Goal: Task Accomplishment & Management: Complete application form

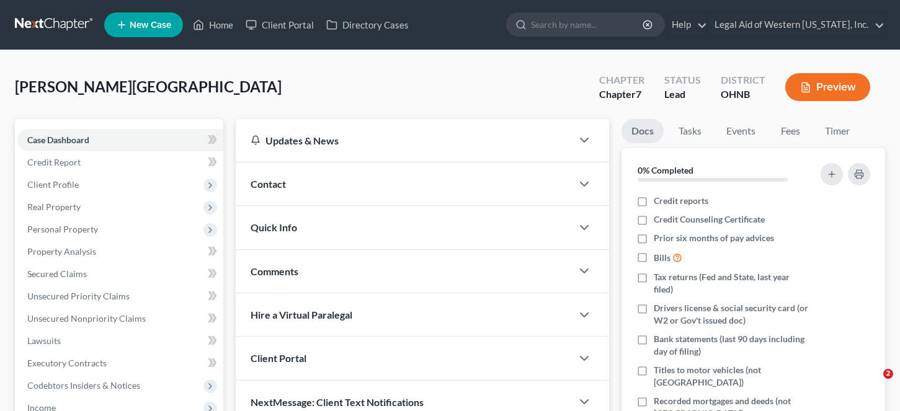
click at [210, 30] on link "Home" at bounding box center [213, 25] width 53 height 22
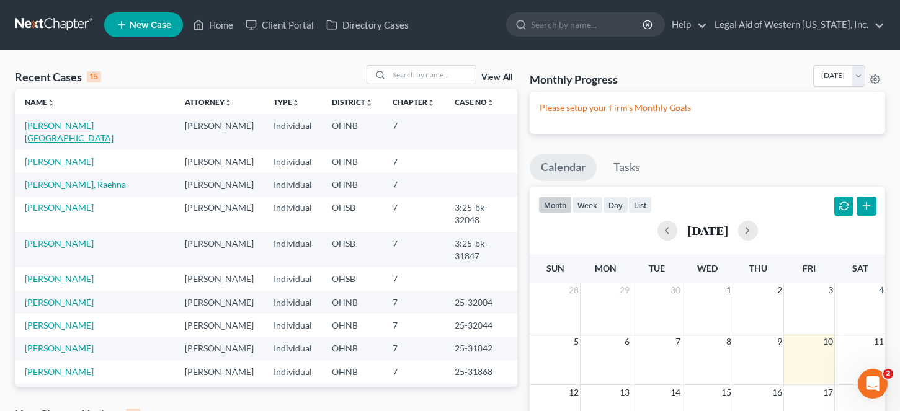
click at [89, 122] on link "[PERSON_NAME][GEOGRAPHIC_DATA]" at bounding box center [69, 131] width 89 height 23
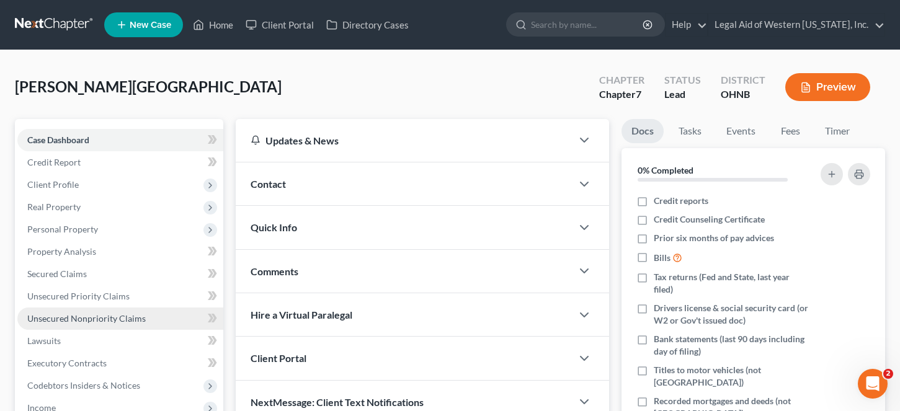
click at [107, 318] on span "Unsecured Nonpriority Claims" at bounding box center [86, 318] width 118 height 11
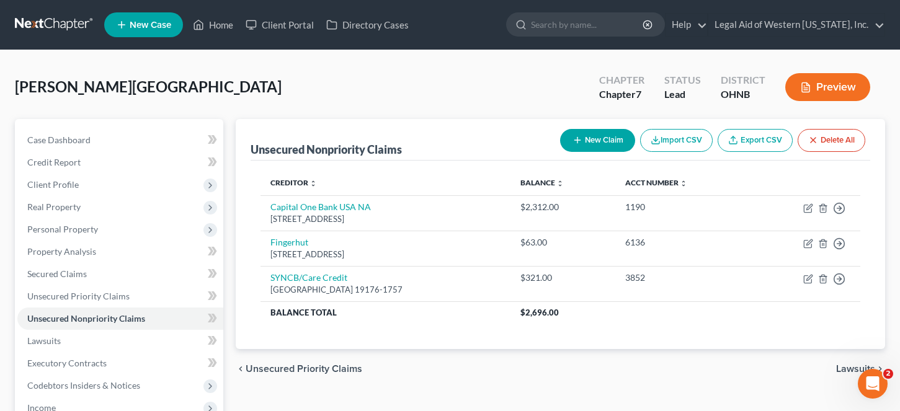
click at [605, 136] on button "New Claim" at bounding box center [597, 140] width 75 height 23
select select "0"
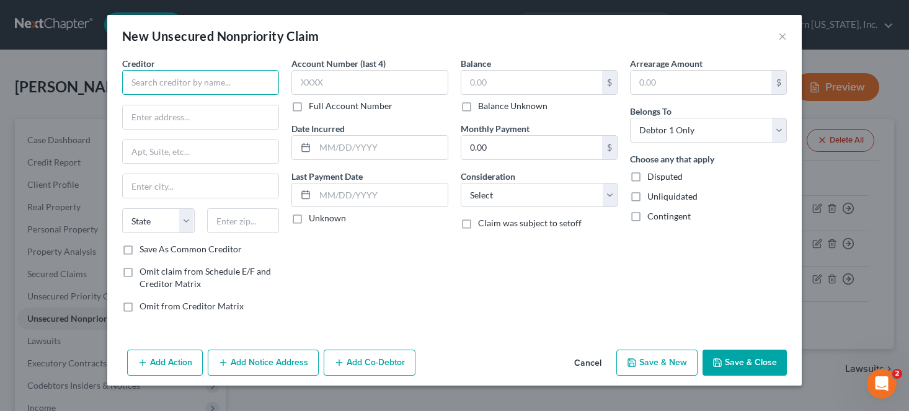
click at [167, 89] on input "text" at bounding box center [200, 82] width 157 height 25
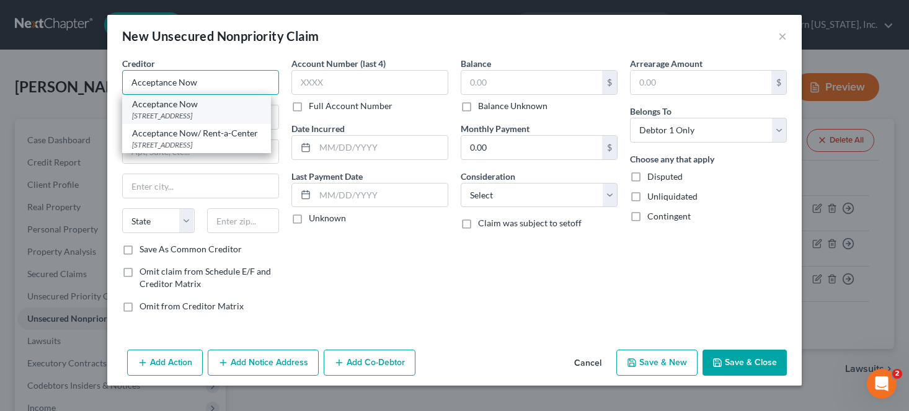
type input "Acceptance Now"
click at [185, 117] on div "[STREET_ADDRESS]" at bounding box center [196, 115] width 129 height 11
type input "[STREET_ADDRESS]"
type input "Plano"
select select "45"
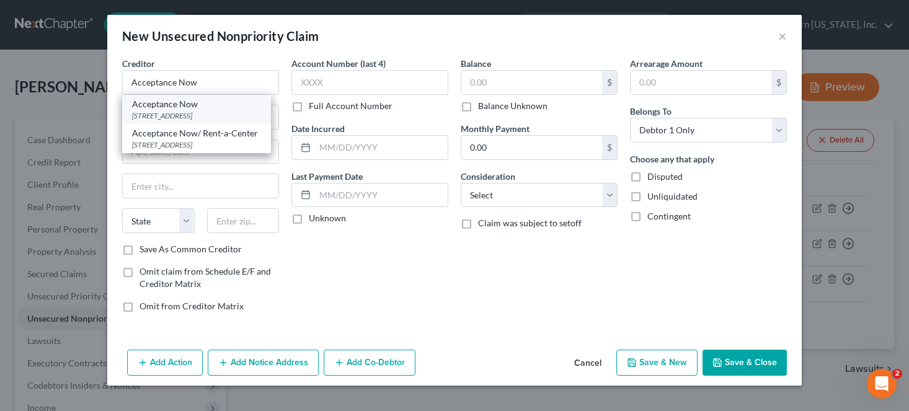
type input "75024-0000"
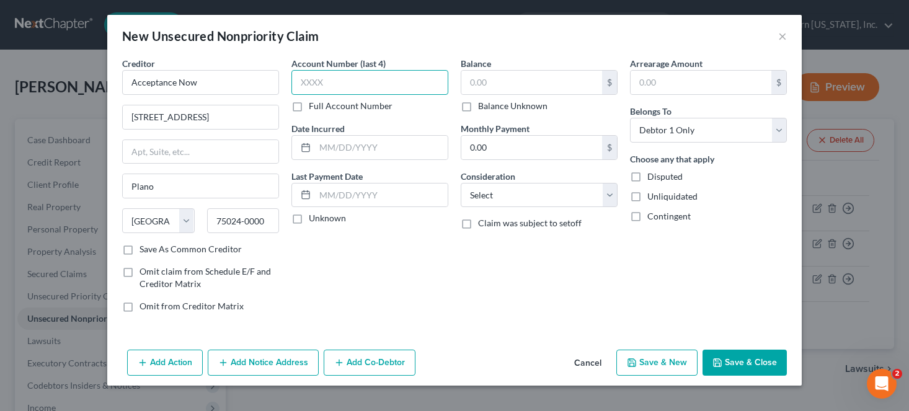
drag, startPoint x: 375, startPoint y: 81, endPoint x: 365, endPoint y: 81, distance: 10.5
click at [375, 81] on input "text" at bounding box center [369, 82] width 157 height 25
type input "6395"
click at [498, 82] on input "text" at bounding box center [531, 83] width 141 height 24
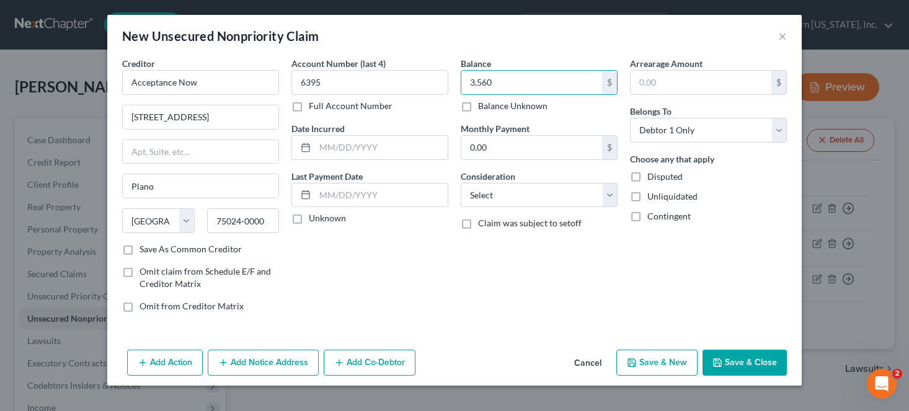
click at [742, 361] on button "Save & Close" at bounding box center [744, 363] width 84 height 26
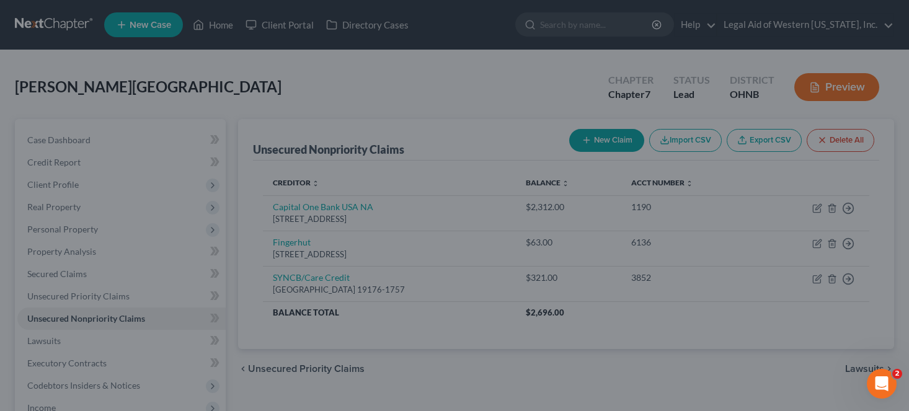
type input "3,560.00"
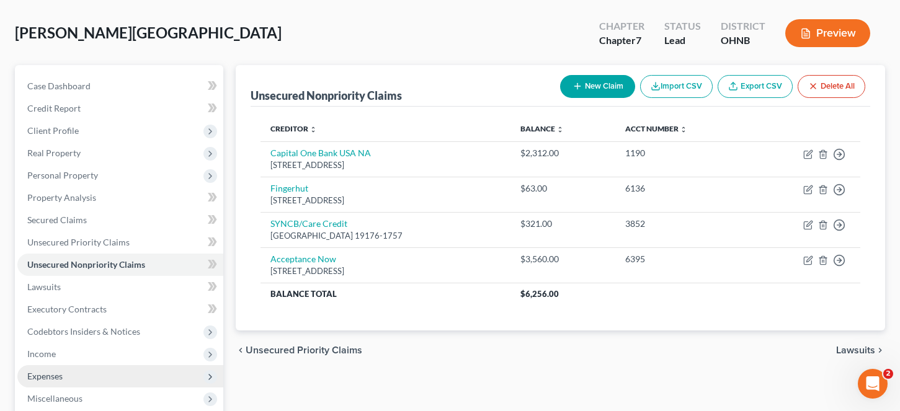
scroll to position [186, 0]
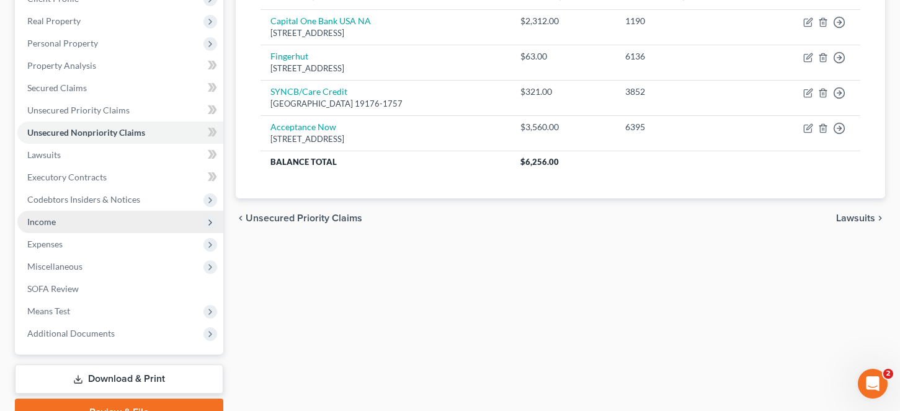
click at [86, 223] on span "Income" at bounding box center [120, 222] width 206 height 22
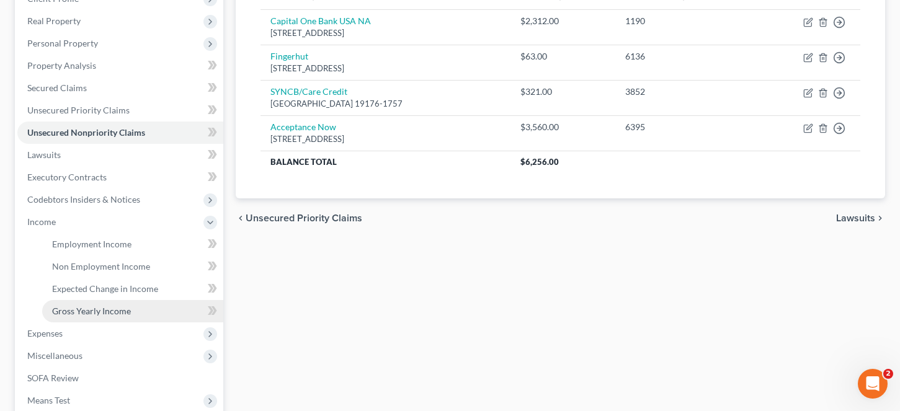
click at [108, 314] on span "Gross Yearly Income" at bounding box center [91, 311] width 79 height 11
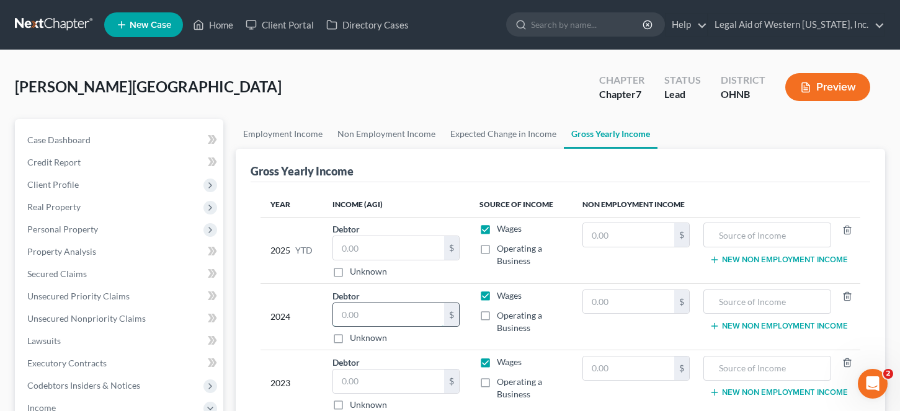
click at [365, 324] on input "text" at bounding box center [389, 315] width 112 height 24
drag, startPoint x: 399, startPoint y: 319, endPoint x: 282, endPoint y: 315, distance: 116.6
click at [282, 315] on tr "2024 Debtor 21,189.00 $ Unknown Balance Undetermined 21,189 $ Unknown Wages Ope…" at bounding box center [560, 316] width 600 height 66
type input "21,189"
click at [358, 391] on input "text" at bounding box center [389, 382] width 112 height 24
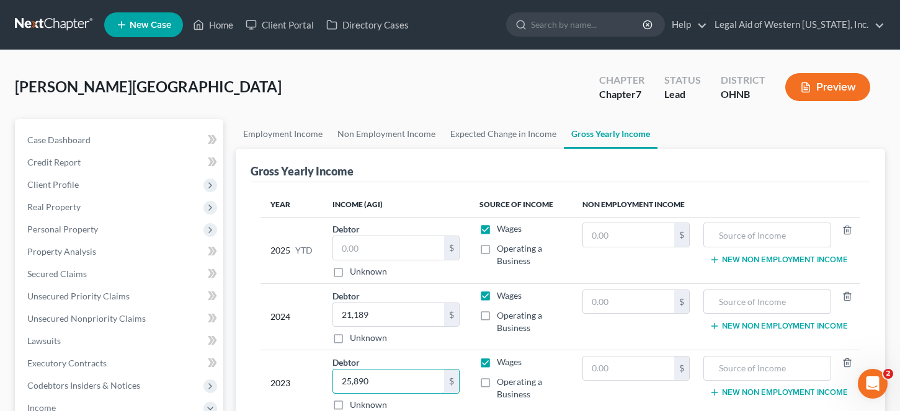
type input "25,890"
click at [392, 244] on input "text" at bounding box center [389, 248] width 112 height 24
click at [350, 272] on label "Unknown" at bounding box center [368, 271] width 37 height 12
click at [355, 272] on input "Unknown" at bounding box center [359, 269] width 8 height 8
checkbox input "true"
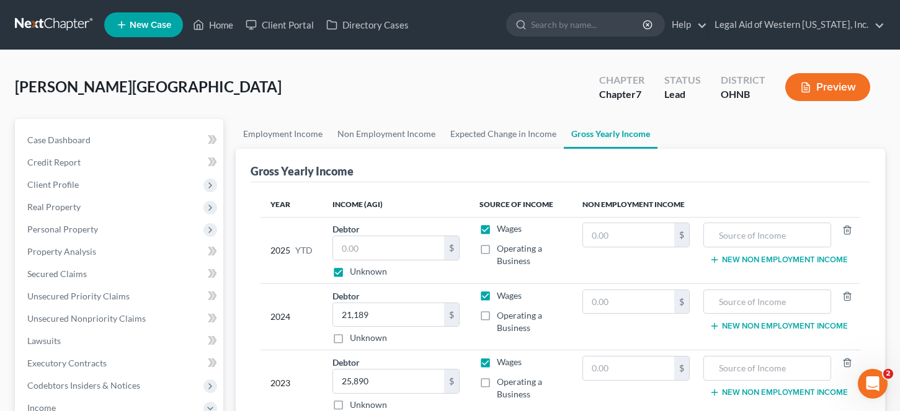
type input "0.00"
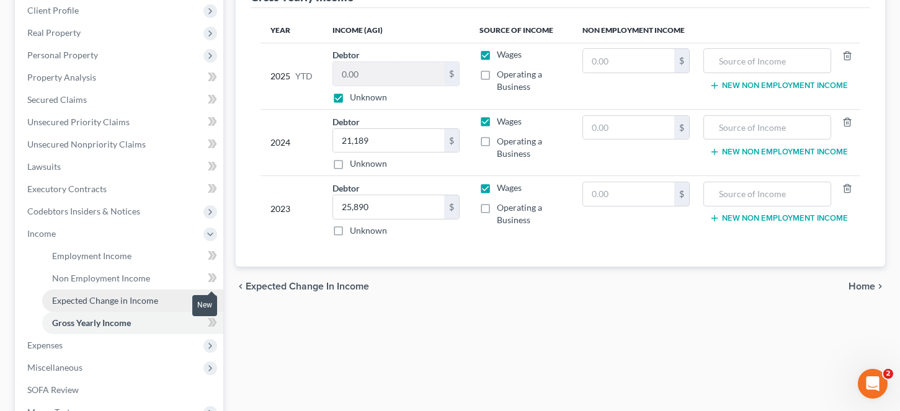
scroll to position [186, 0]
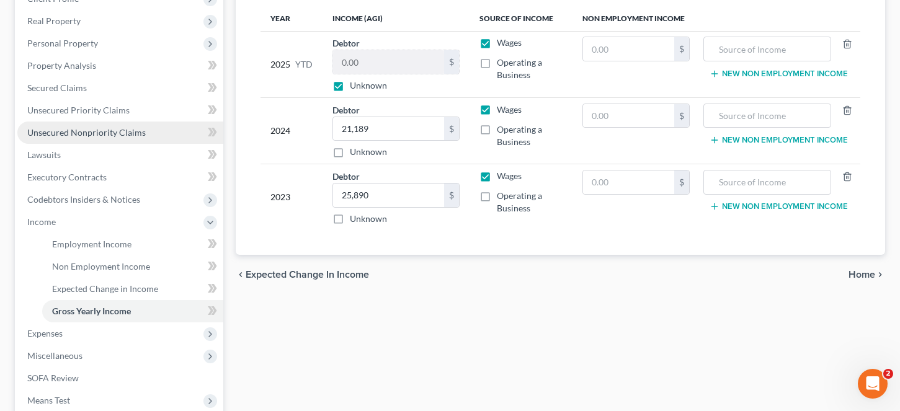
click at [98, 129] on span "Unsecured Nonpriority Claims" at bounding box center [86, 132] width 118 height 11
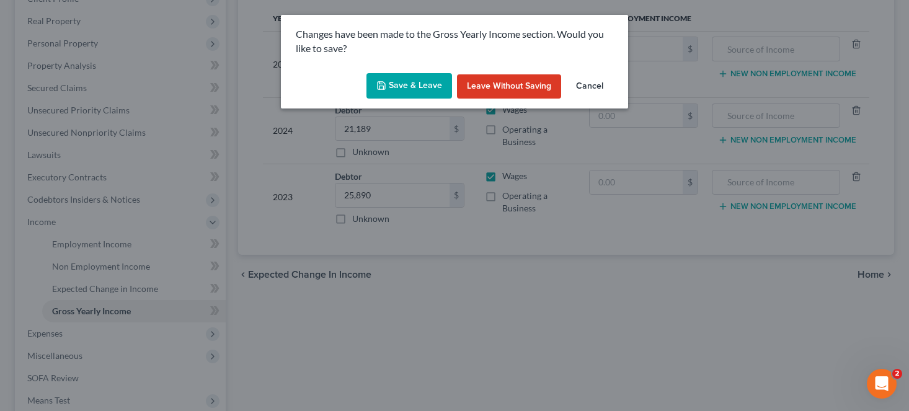
click at [391, 89] on button "Save & Leave" at bounding box center [409, 86] width 86 height 26
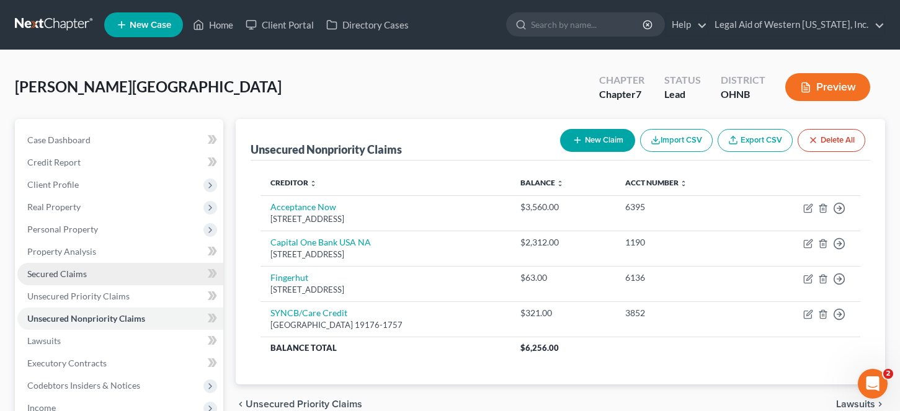
click at [87, 274] on link "Secured Claims" at bounding box center [120, 274] width 206 height 22
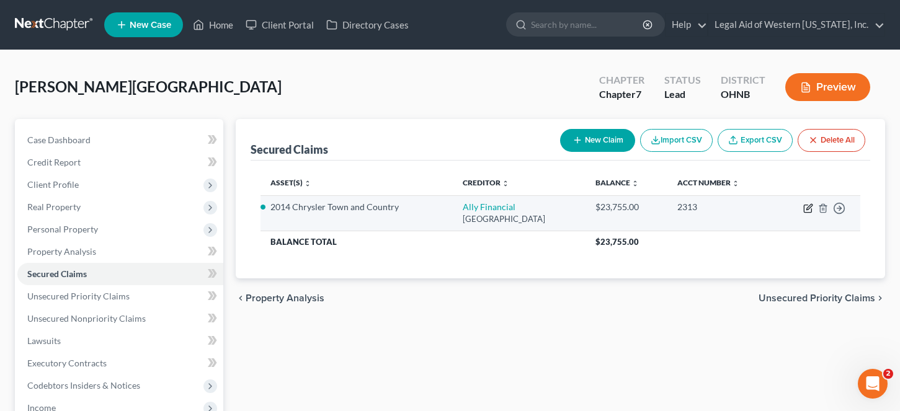
click at [804, 205] on icon "button" at bounding box center [807, 208] width 7 height 7
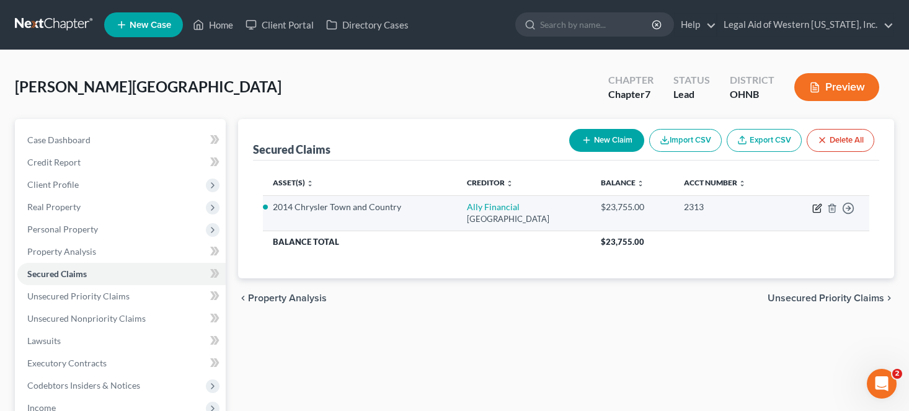
select select "24"
select select "2"
select select "1"
select select "0"
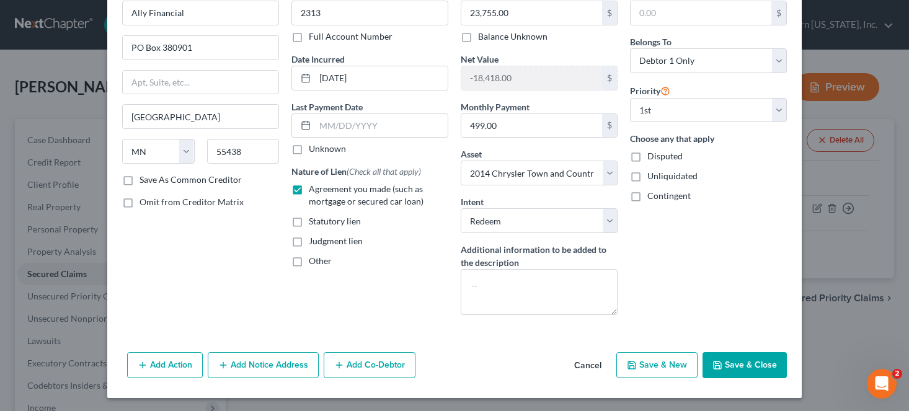
scroll to position [71, 0]
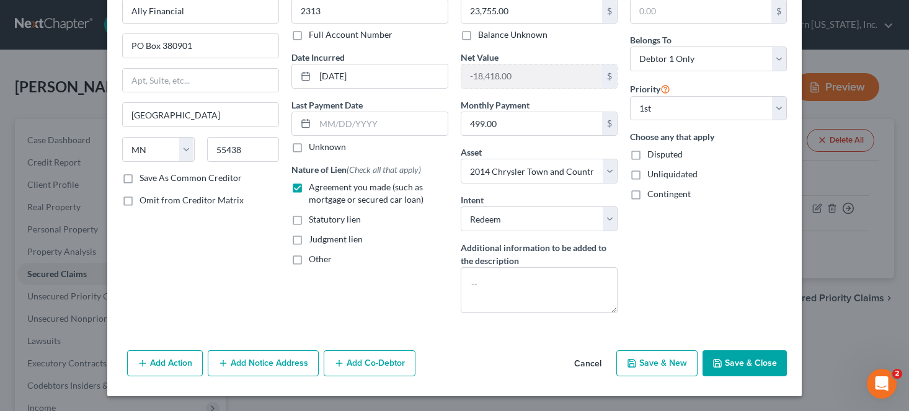
click at [277, 356] on button "Add Notice Address" at bounding box center [263, 363] width 111 height 26
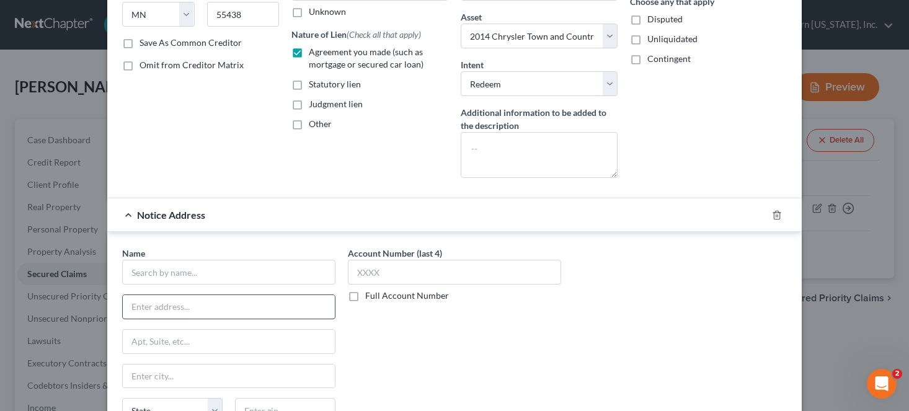
scroll to position [257, 0]
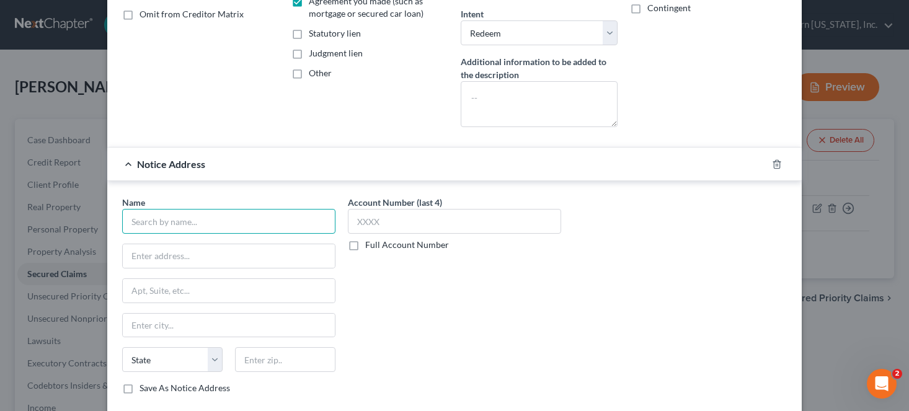
click at [163, 218] on input "text" at bounding box center [228, 221] width 213 height 25
type input "S"
type input "American Credit Acceptance"
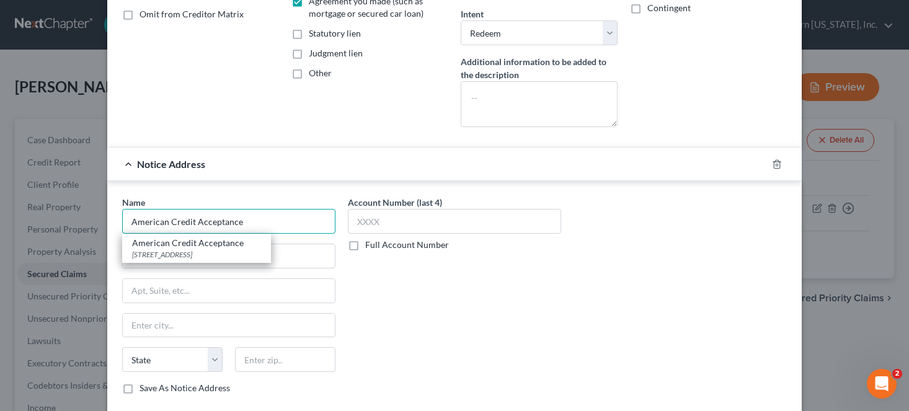
drag, startPoint x: 249, startPoint y: 221, endPoint x: -27, endPoint y: 213, distance: 276.6
click at [0, 213] on html "Home New Case Client Portal Directory Cases Legal Aid of Western [US_STATE], In…" at bounding box center [454, 329] width 909 height 659
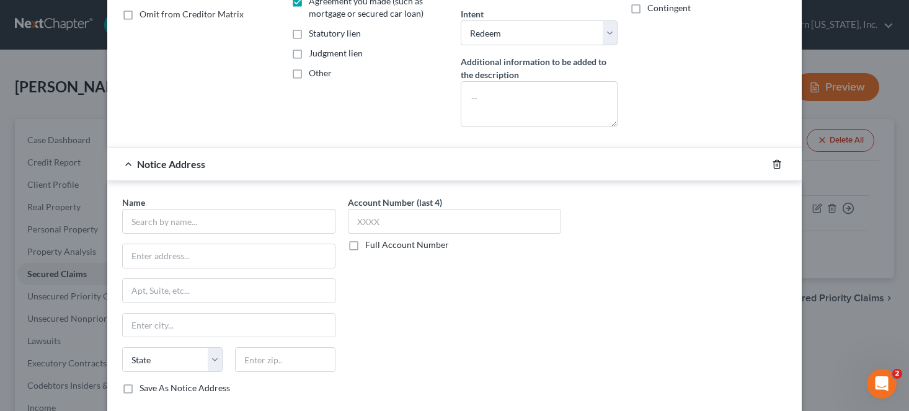
click at [773, 163] on icon "button" at bounding box center [777, 164] width 10 height 10
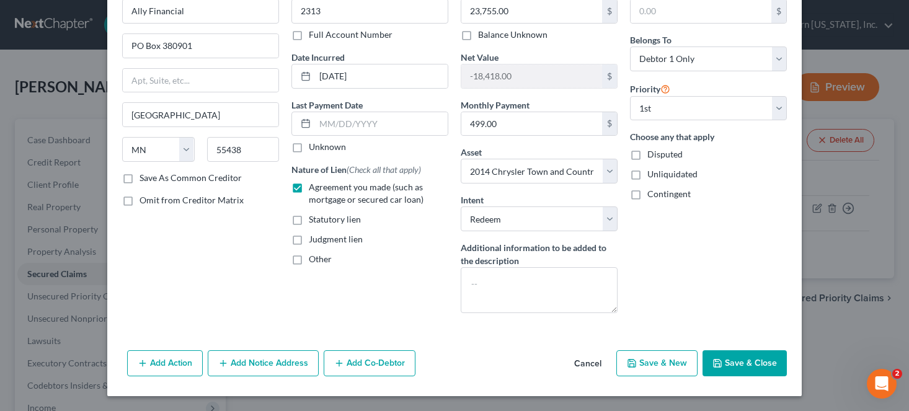
scroll to position [71, 0]
click at [586, 361] on button "Cancel" at bounding box center [587, 364] width 47 height 25
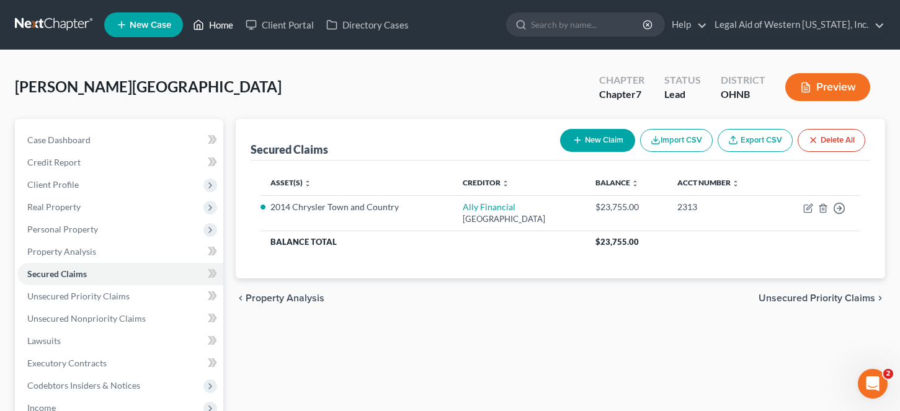
click at [213, 19] on link "Home" at bounding box center [213, 25] width 53 height 22
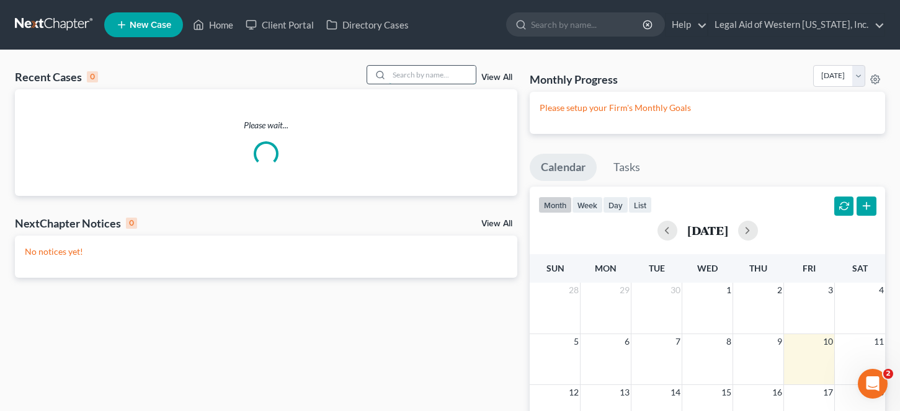
click at [433, 74] on input "search" at bounding box center [432, 75] width 87 height 18
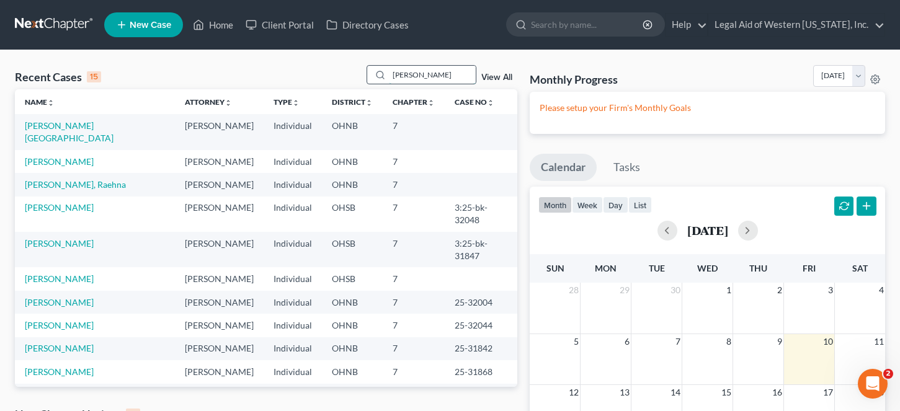
type input "[PERSON_NAME]"
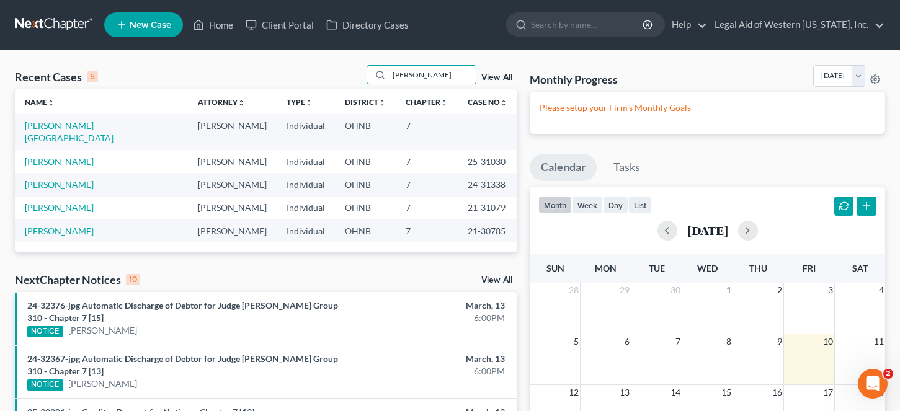
click at [67, 156] on link "[PERSON_NAME]" at bounding box center [59, 161] width 69 height 11
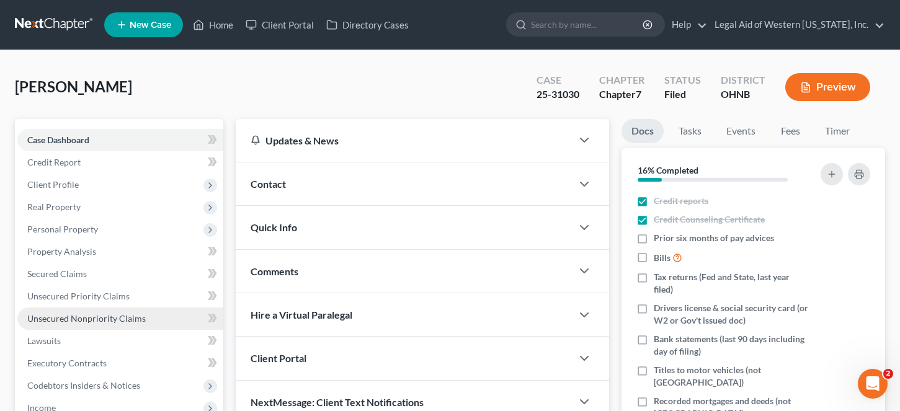
click at [74, 317] on span "Unsecured Nonpriority Claims" at bounding box center [86, 318] width 118 height 11
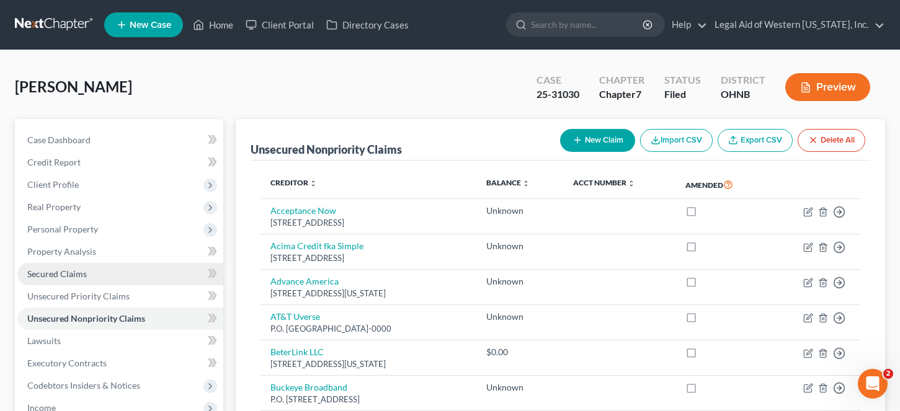
click at [82, 275] on span "Secured Claims" at bounding box center [57, 273] width 60 height 11
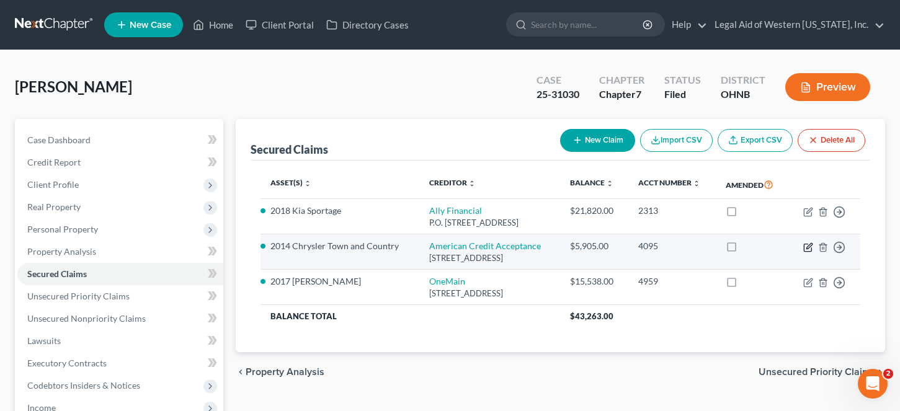
click at [807, 249] on icon "button" at bounding box center [809, 246] width 6 height 6
select select "42"
select select "2"
select select "0"
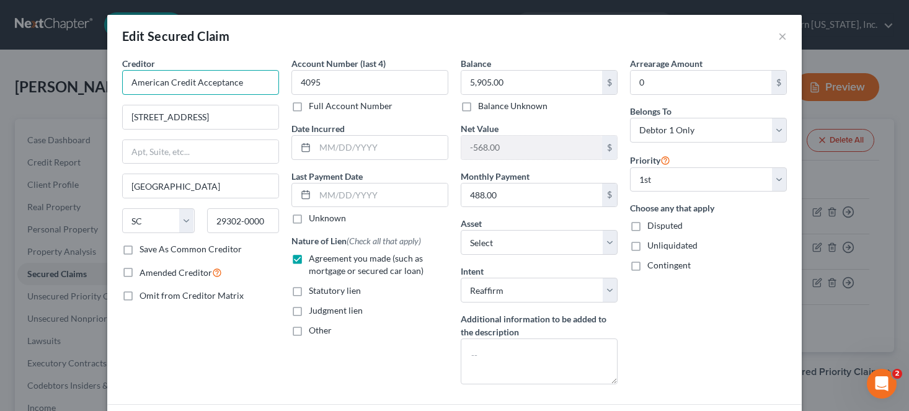
drag, startPoint x: 254, startPoint y: 84, endPoint x: 45, endPoint y: 79, distance: 209.6
click at [45, 79] on div "Edit Secured Claim × Creditor * American Credit Acceptance [STREET_ADDRESS][GEO…" at bounding box center [454, 205] width 909 height 411
click at [190, 339] on div "Creditor * American Credit Acceptance [STREET_ADDRESS][GEOGRAPHIC_DATA] [US_STA…" at bounding box center [200, 225] width 169 height 337
click at [778, 36] on button "×" at bounding box center [782, 36] width 9 height 15
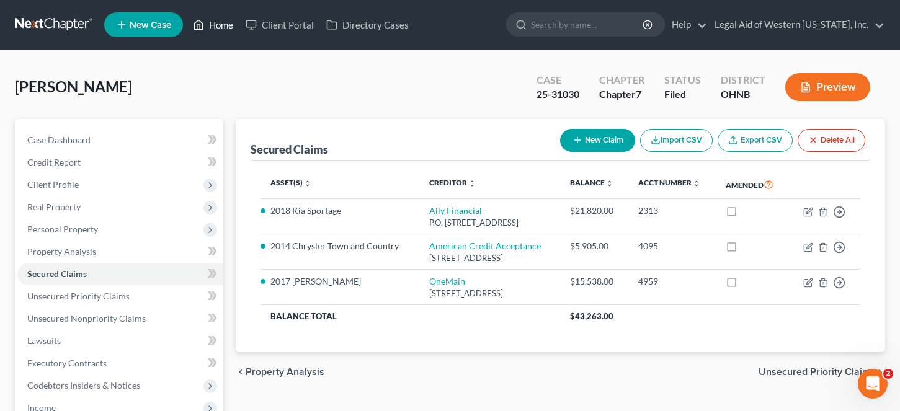
click at [225, 26] on link "Home" at bounding box center [213, 25] width 53 height 22
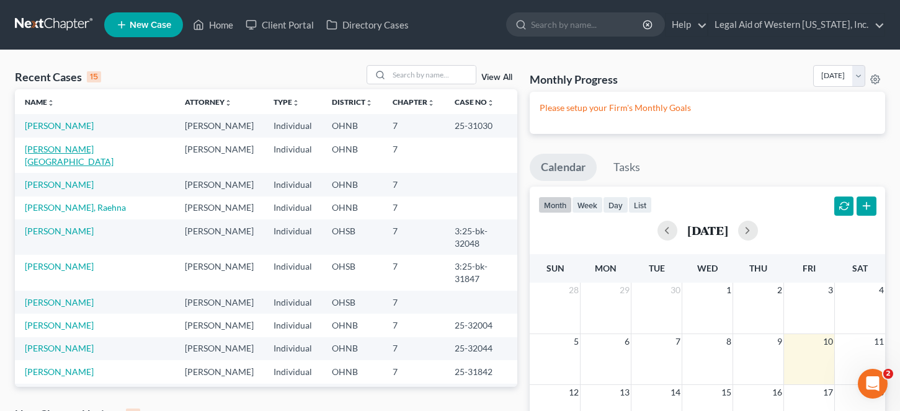
click at [57, 152] on link "[PERSON_NAME][GEOGRAPHIC_DATA]" at bounding box center [69, 155] width 89 height 23
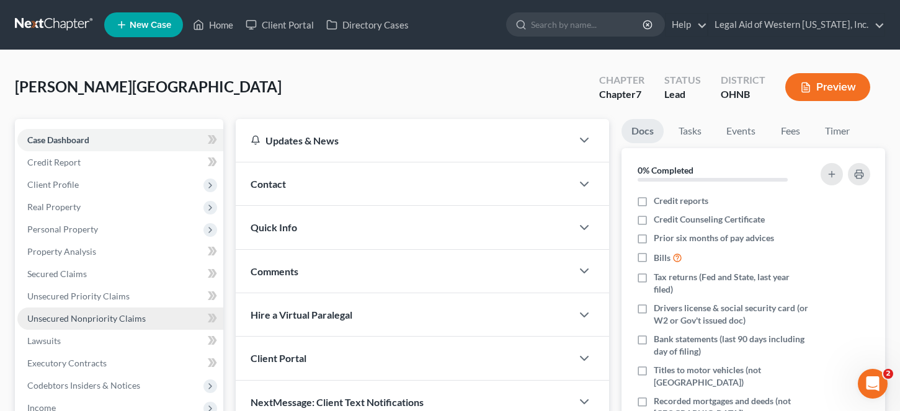
click at [79, 314] on span "Unsecured Nonpriority Claims" at bounding box center [86, 318] width 118 height 11
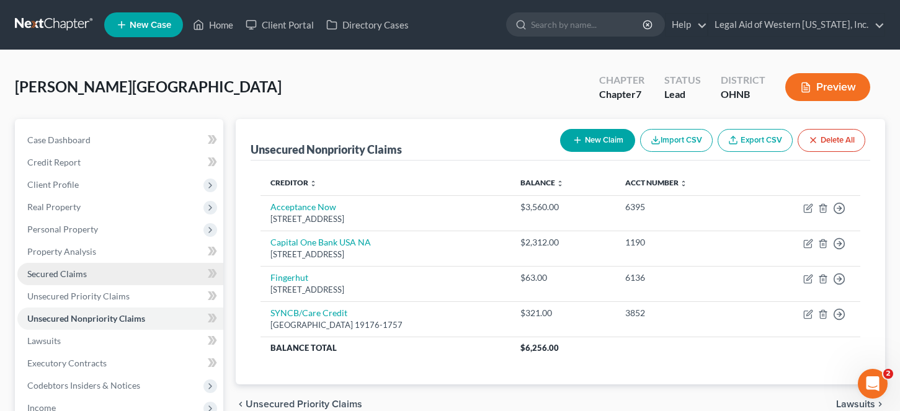
click at [64, 276] on span "Secured Claims" at bounding box center [57, 273] width 60 height 11
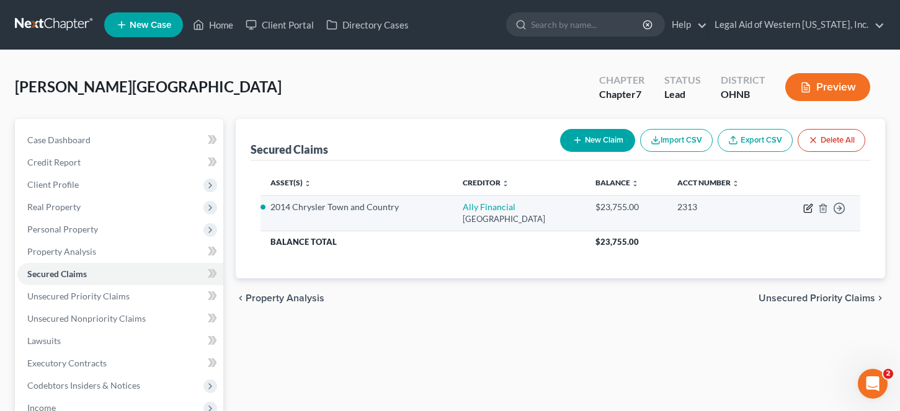
click at [807, 207] on icon "button" at bounding box center [809, 207] width 6 height 6
select select "24"
select select "2"
select select "1"
select select "0"
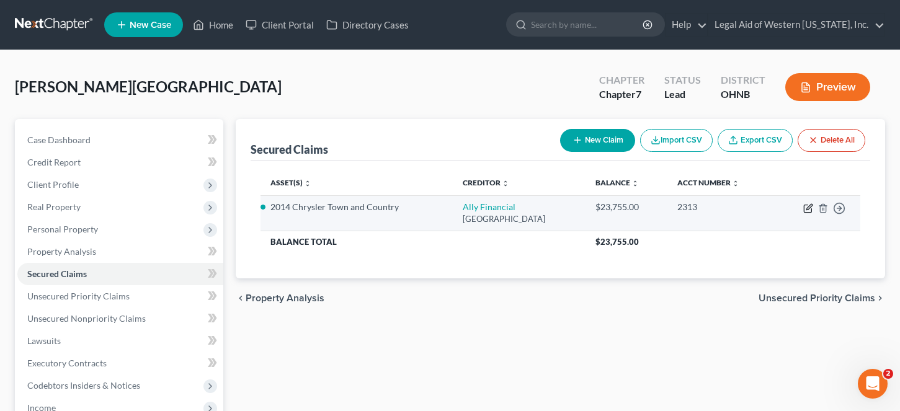
select select "0"
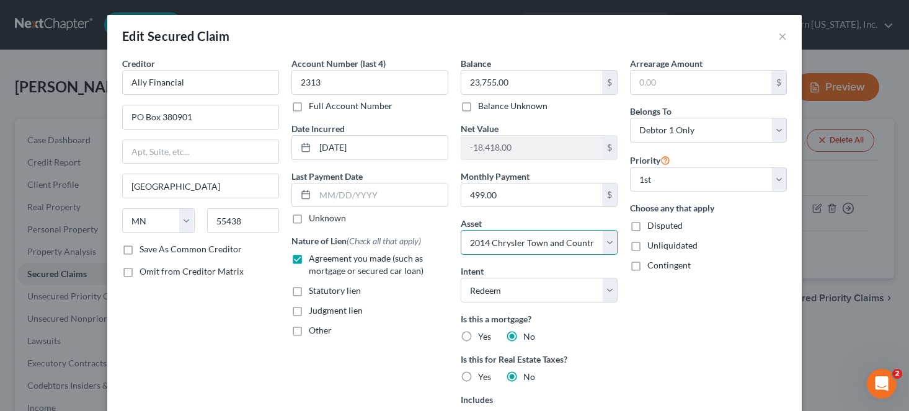
click at [529, 245] on select "Select Other Multiple Assets 2014 Chrysler Town and Country - $5337.0 Clothing …" at bounding box center [539, 242] width 157 height 25
click at [778, 32] on button "×" at bounding box center [782, 36] width 9 height 15
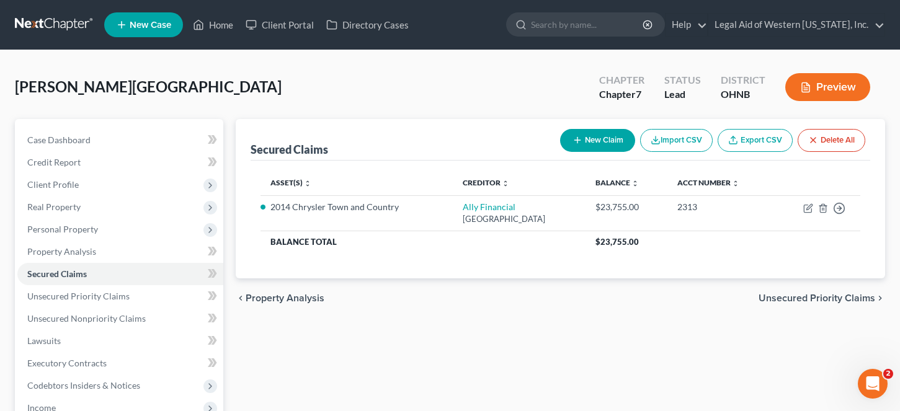
click at [615, 136] on button "New Claim" at bounding box center [597, 140] width 75 height 23
select select "0"
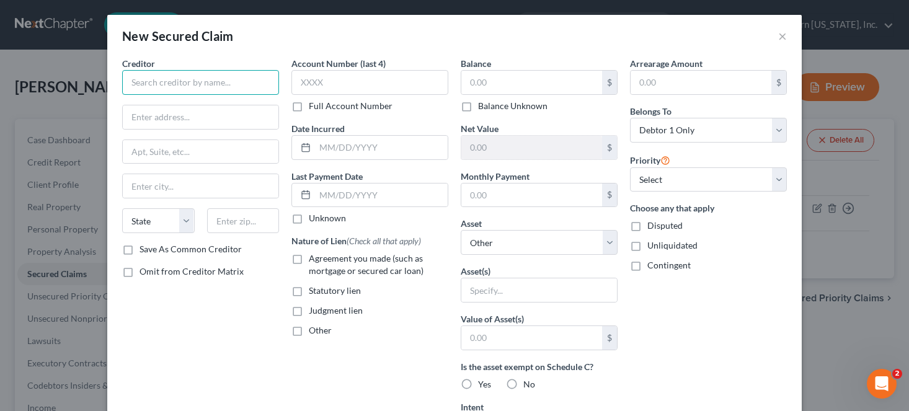
click at [177, 79] on input "text" at bounding box center [200, 82] width 157 height 25
drag, startPoint x: 249, startPoint y: 78, endPoint x: 237, endPoint y: 80, distance: 12.6
click at [249, 78] on input "American Credit Acceptance" at bounding box center [200, 82] width 157 height 25
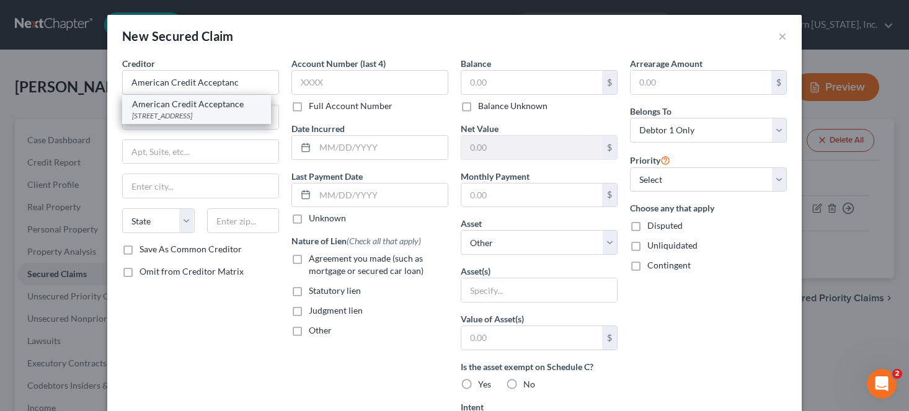
click at [229, 111] on div "[STREET_ADDRESS]" at bounding box center [196, 115] width 129 height 11
type input "American Credit Acceptance"
type input "[STREET_ADDRESS]"
type input "[GEOGRAPHIC_DATA]"
select select "42"
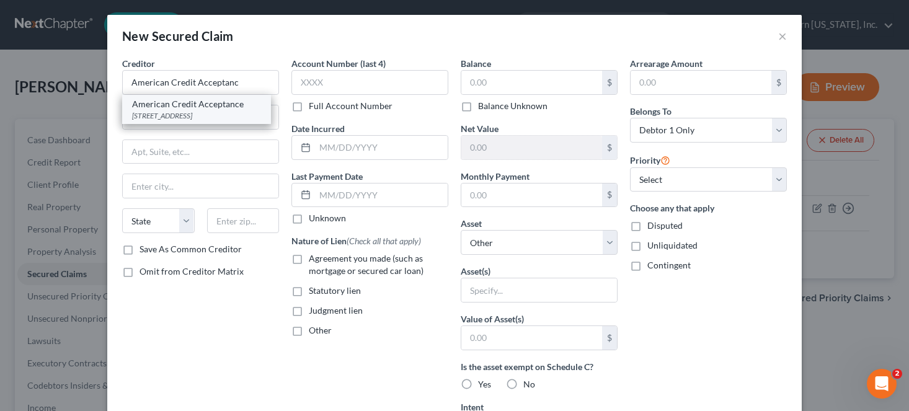
type input "29302-0000"
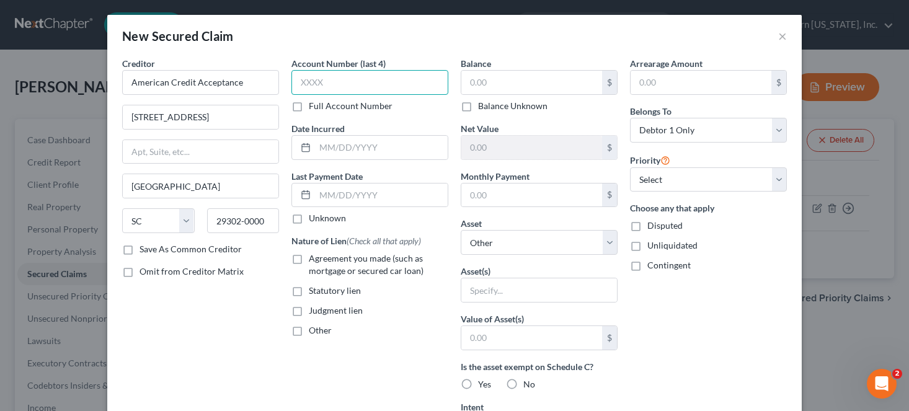
click at [340, 80] on input "text" at bounding box center [369, 82] width 157 height 25
type input "4095"
click at [681, 84] on input "text" at bounding box center [701, 83] width 141 height 24
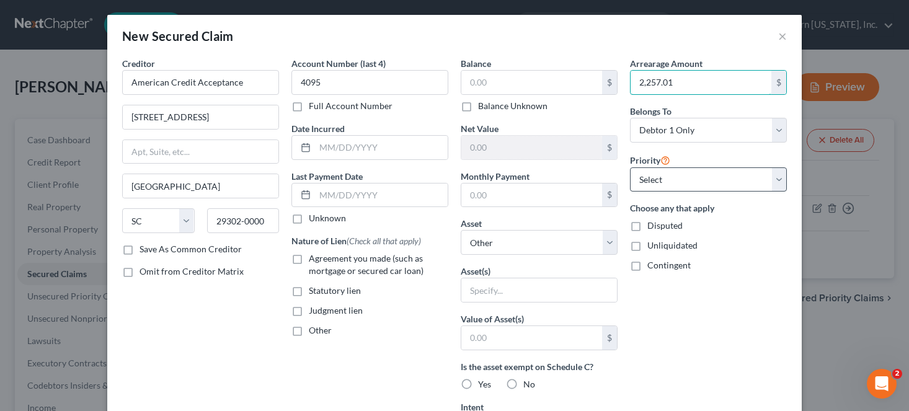
type input "2,257.01"
click at [683, 173] on select "Select 1st 2nd 3rd 4th 5th 6th 7th 8th 9th 10th 11th 12th 13th 14th 15th 16th 1…" at bounding box center [708, 179] width 157 height 25
select select "0"
click at [630, 167] on select "Select 1st 2nd 3rd 4th 5th 6th 7th 8th 9th 10th 11th 12th 13th 14th 15th 16th 1…" at bounding box center [708, 179] width 157 height 25
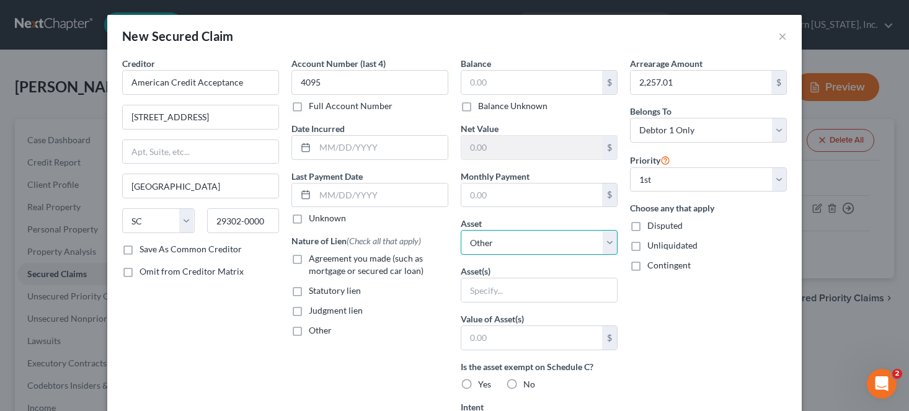
click at [504, 247] on select "Select Other Multiple Assets 2014 Chrysler Town and Country - $5337.0 Clothing …" at bounding box center [539, 242] width 157 height 25
select select "2"
click at [461, 230] on select "Select Other Multiple Assets 2014 Chrysler Town and Country - $5337.0 Clothing …" at bounding box center [539, 242] width 157 height 25
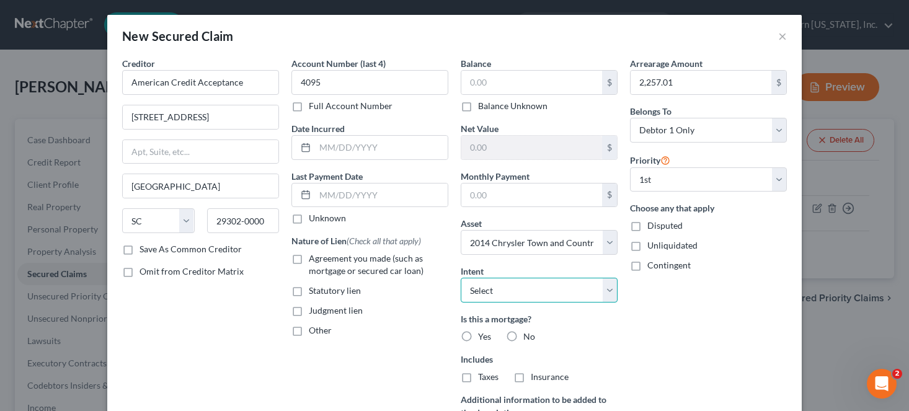
click at [510, 297] on select "Select Surrender Redeem Reaffirm Avoid Other" at bounding box center [539, 290] width 157 height 25
select select "2"
click at [461, 278] on select "Select Surrender Redeem Reaffirm Avoid Other" at bounding box center [539, 290] width 157 height 25
click at [523, 337] on label "No" at bounding box center [529, 336] width 12 height 12
click at [528, 337] on input "No" at bounding box center [532, 334] width 8 height 8
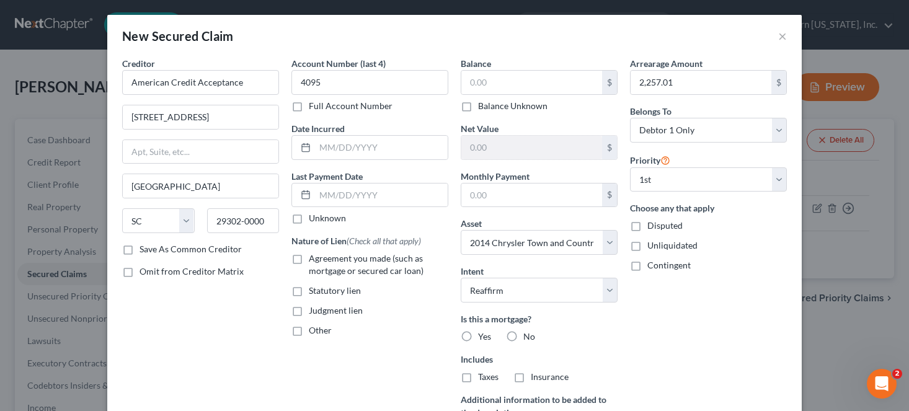
radio input "true"
click at [478, 106] on label "Balance Unknown" at bounding box center [512, 106] width 69 height 12
click at [483, 106] on input "Balance Unknown" at bounding box center [487, 104] width 8 height 8
checkbox input "true"
type input "0.00"
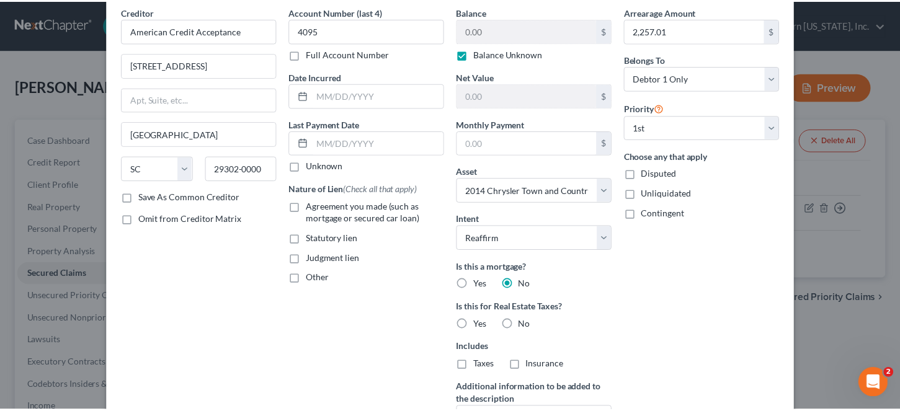
scroll to position [182, 0]
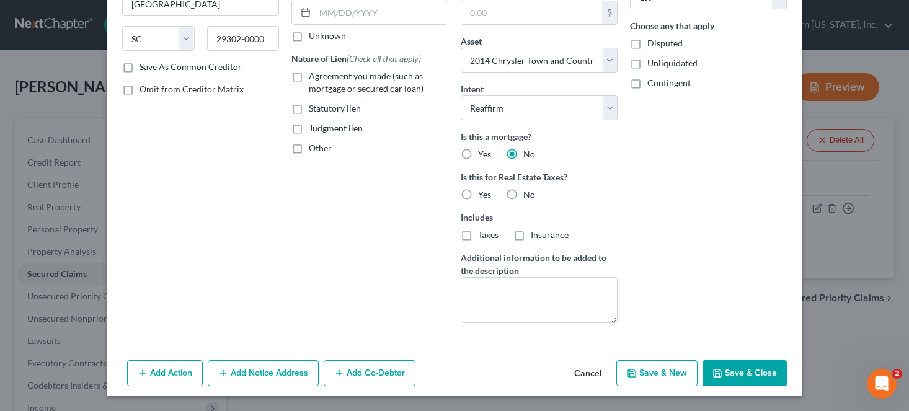
click at [737, 378] on button "Save & Close" at bounding box center [744, 373] width 84 height 26
select select
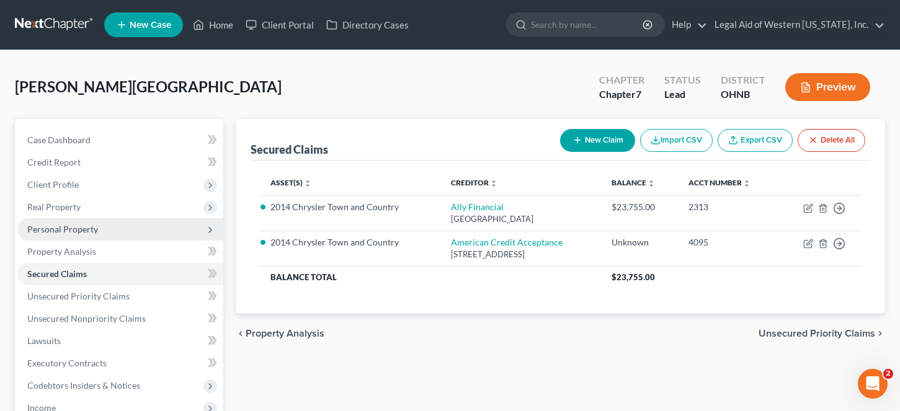
click at [60, 236] on span "Personal Property" at bounding box center [120, 229] width 206 height 22
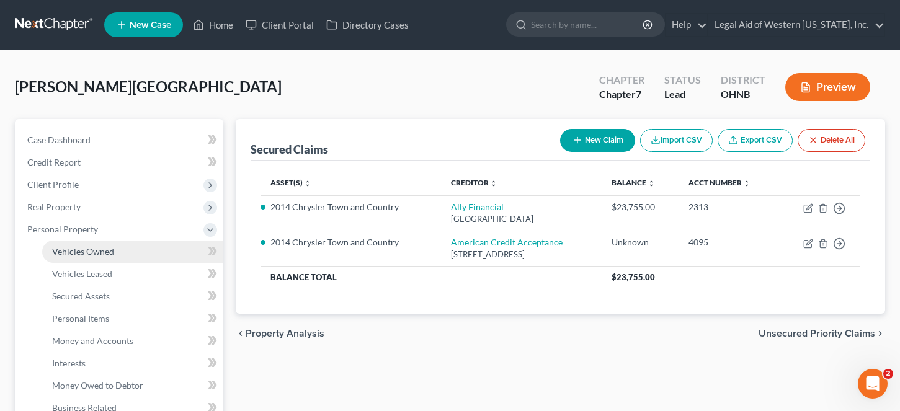
click at [66, 255] on span "Vehicles Owned" at bounding box center [83, 251] width 62 height 11
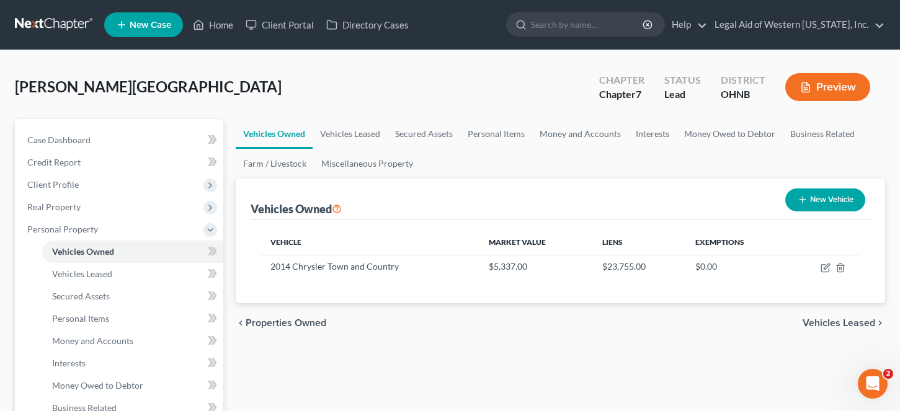
click at [816, 195] on button "New Vehicle" at bounding box center [825, 199] width 80 height 23
select select "0"
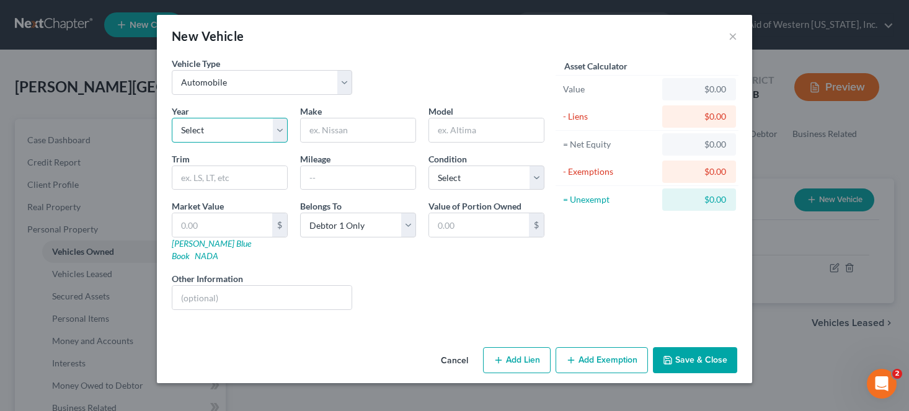
click at [222, 130] on select "Select 2026 2025 2024 2023 2022 2021 2020 2019 2018 2017 2016 2015 2014 2013 20…" at bounding box center [230, 130] width 116 height 25
select select "8"
click at [172, 118] on select "Select 2026 2025 2024 2023 2022 2021 2020 2019 2018 2017 2016 2015 2014 2013 20…" at bounding box center [230, 130] width 116 height 25
click at [334, 133] on input "text" at bounding box center [358, 130] width 115 height 24
type input "Kia"
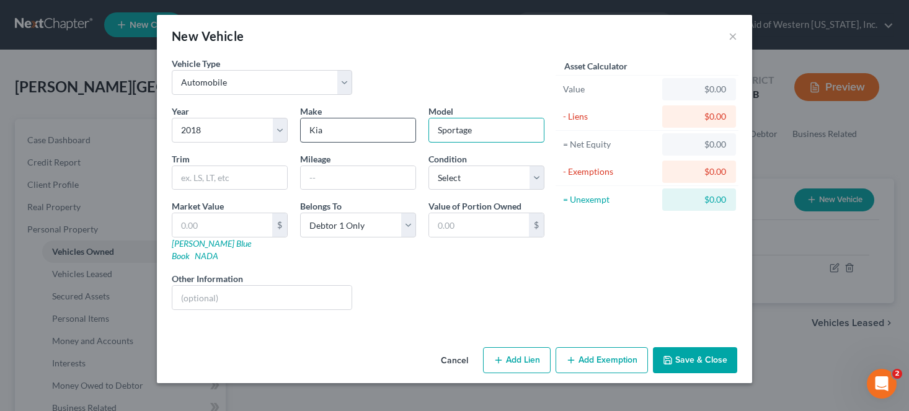
type input "Sportage"
click at [458, 272] on div "Liens Select" at bounding box center [454, 291] width 193 height 38
click at [671, 355] on icon "button" at bounding box center [668, 360] width 10 height 10
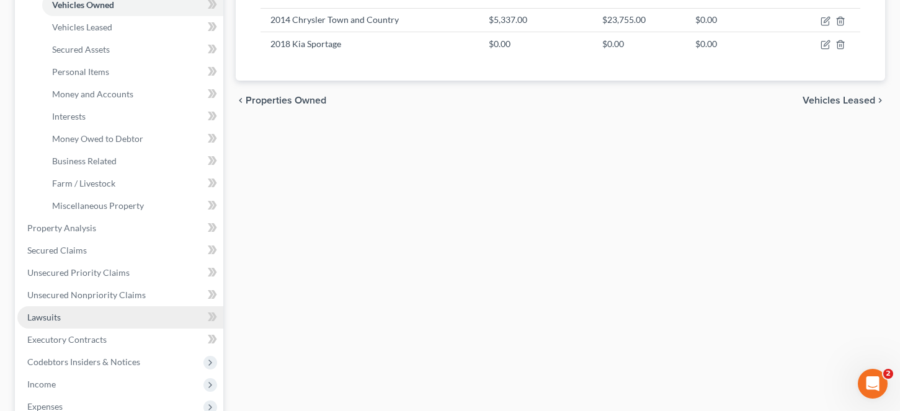
scroll to position [248, 0]
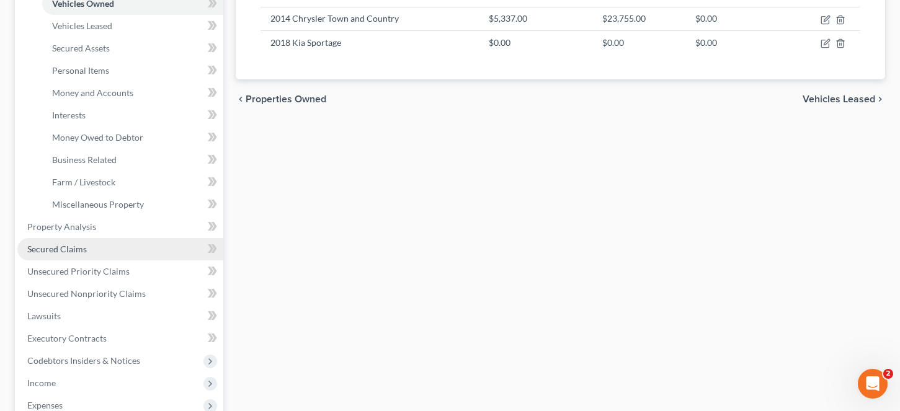
click at [108, 258] on link "Secured Claims" at bounding box center [120, 249] width 206 height 22
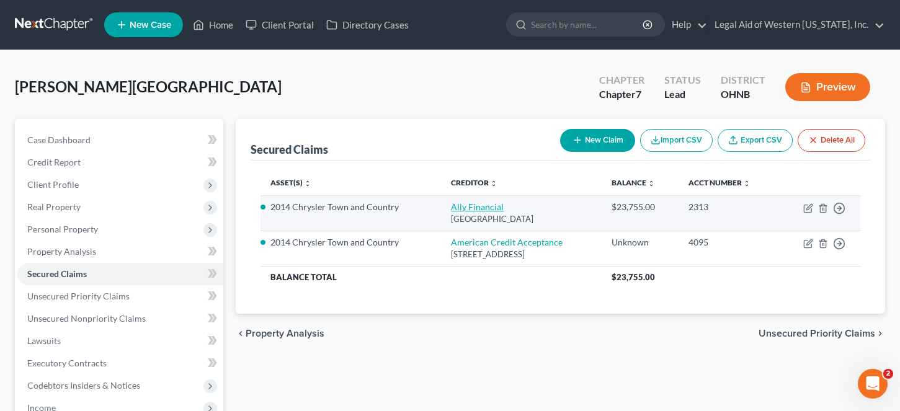
click at [456, 205] on link "Ally Financial" at bounding box center [477, 207] width 53 height 11
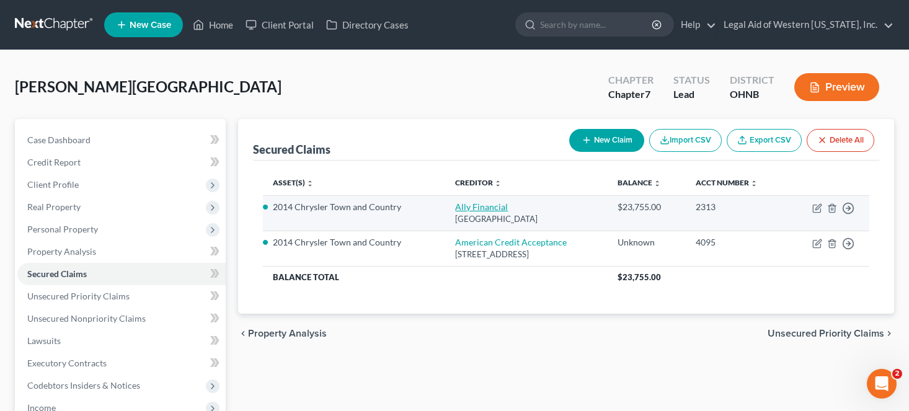
select select "24"
select select "3"
select select "1"
select select "0"
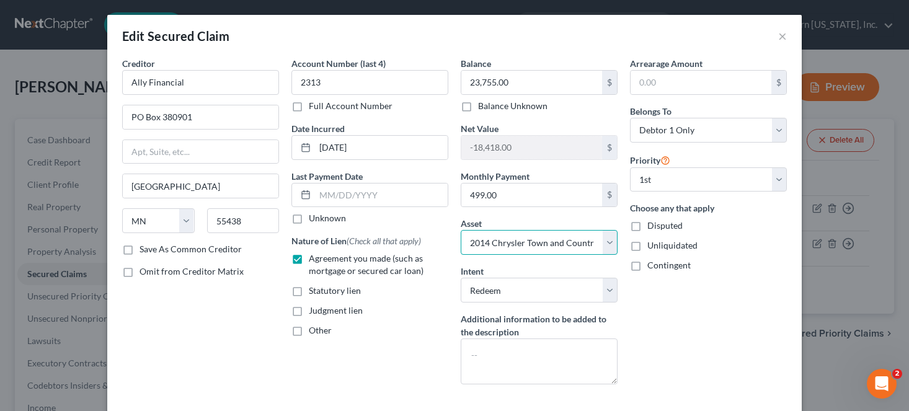
click at [544, 245] on select "Select Other Multiple Assets 2018 Kia Sportage - $0.0 2014 Chrysler Town and Co…" at bounding box center [539, 242] width 157 height 25
select select "2"
click at [461, 230] on select "Select Other Multiple Assets 2018 Kia Sportage - $0.0 2014 Chrysler Town and Co…" at bounding box center [539, 242] width 157 height 25
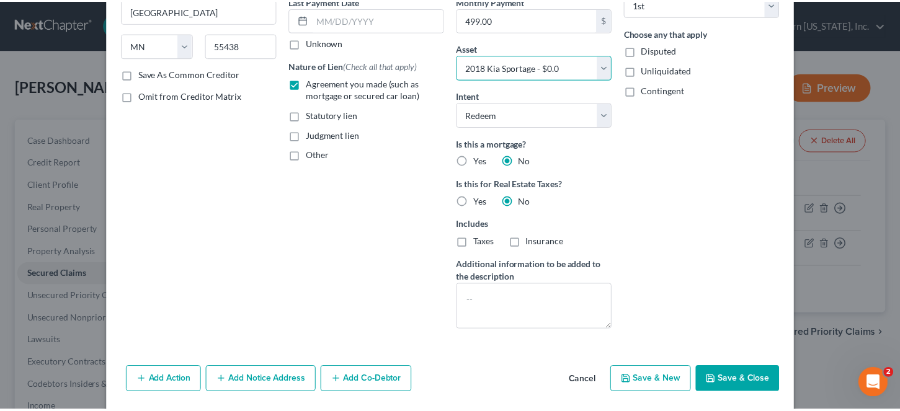
scroll to position [186, 0]
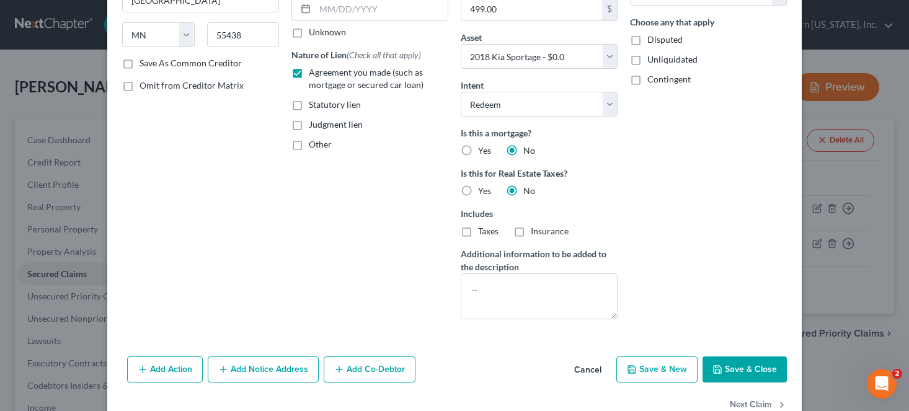
click at [755, 376] on button "Save & Close" at bounding box center [744, 370] width 84 height 26
select select
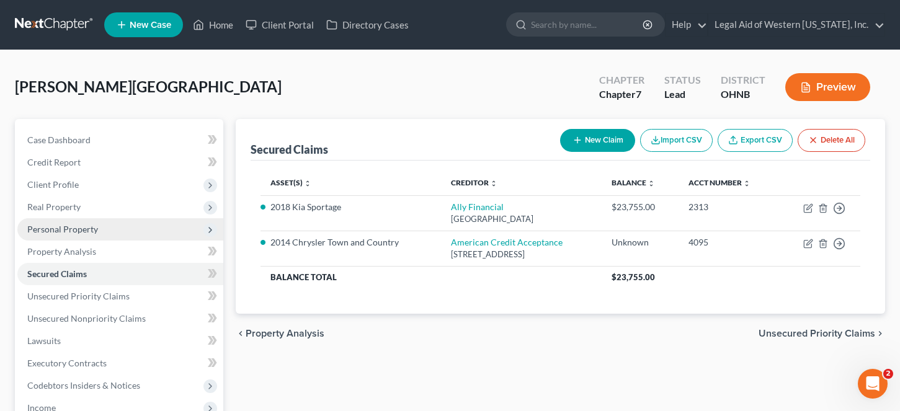
click at [110, 232] on span "Personal Property" at bounding box center [120, 229] width 206 height 22
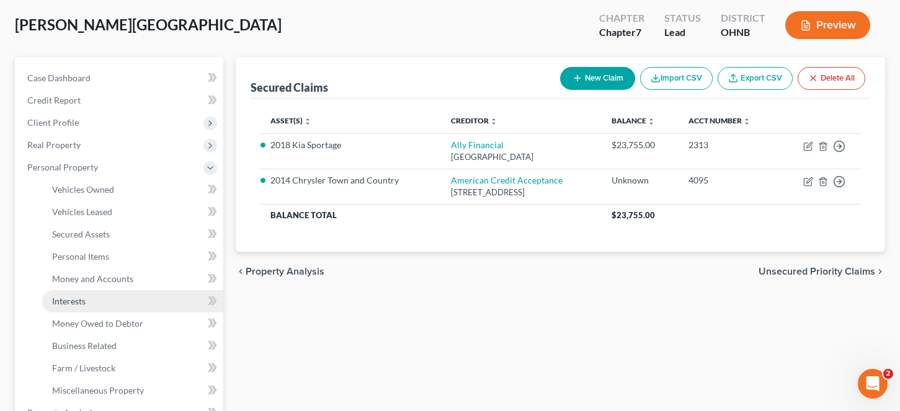
scroll to position [124, 0]
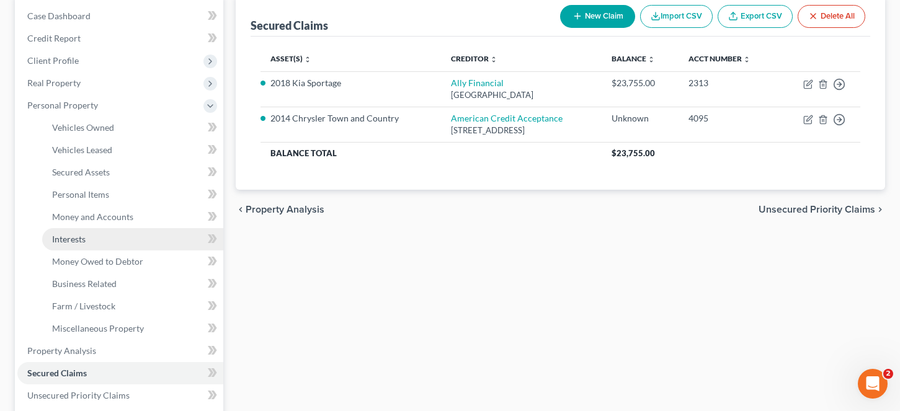
click at [100, 241] on link "Interests" at bounding box center [132, 239] width 181 height 22
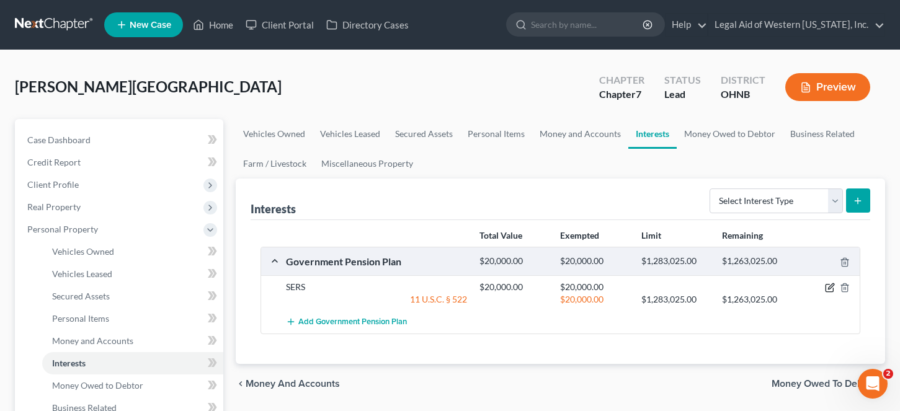
click at [829, 284] on icon "button" at bounding box center [830, 288] width 10 height 10
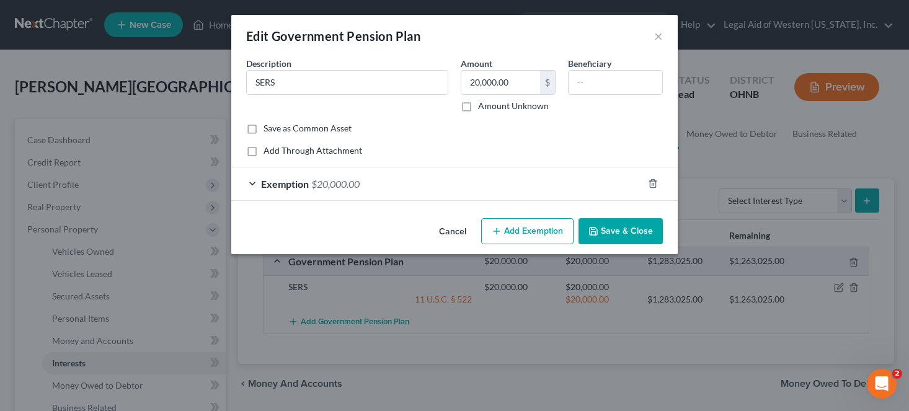
click at [454, 229] on button "Cancel" at bounding box center [452, 231] width 47 height 25
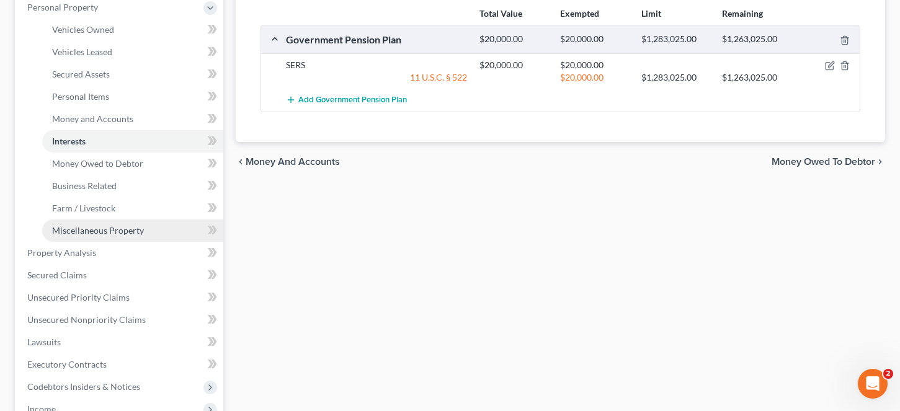
scroll to position [248, 0]
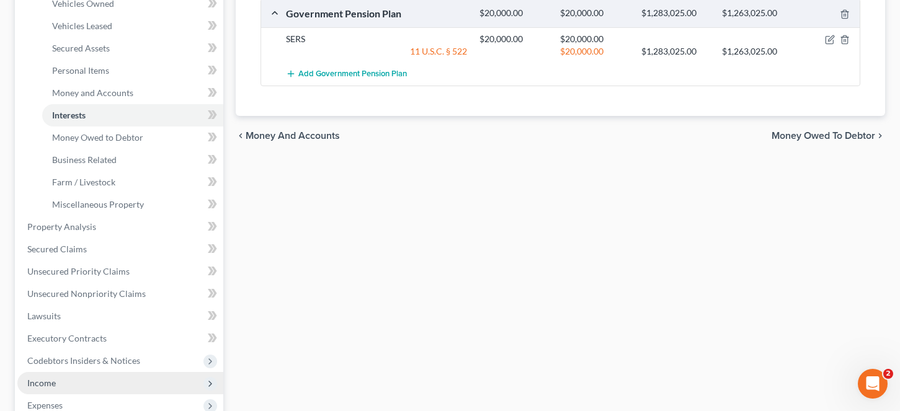
click at [85, 374] on span "Income" at bounding box center [120, 383] width 206 height 22
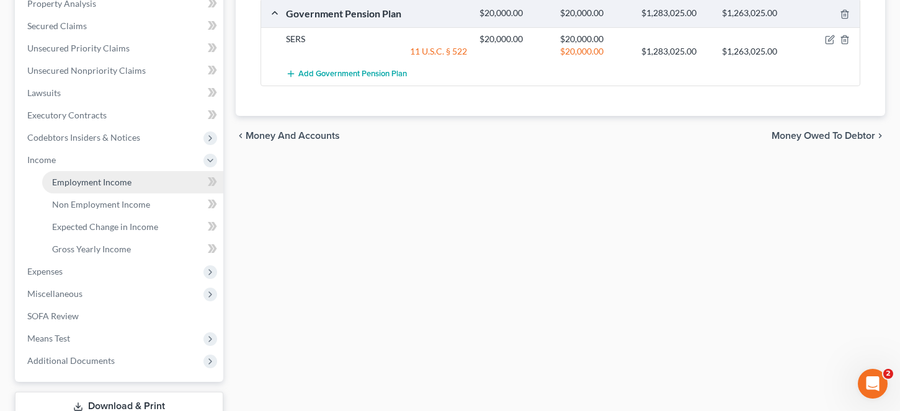
click at [114, 186] on span "Employment Income" at bounding box center [91, 182] width 79 height 11
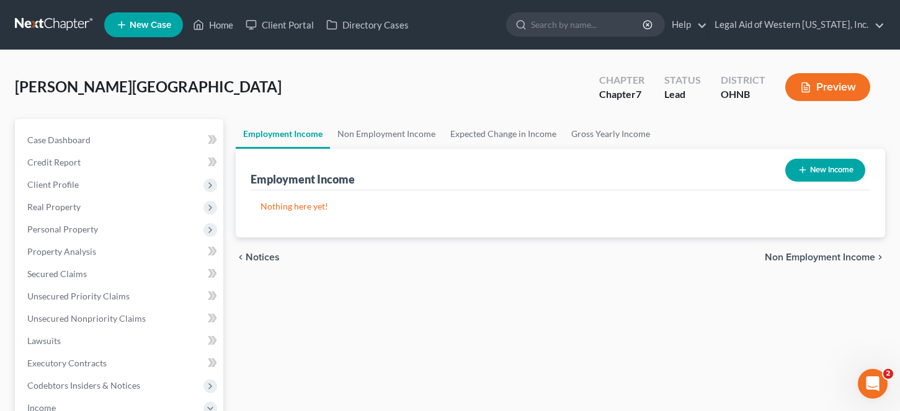
click at [836, 173] on button "New Income" at bounding box center [825, 170] width 80 height 23
select select "0"
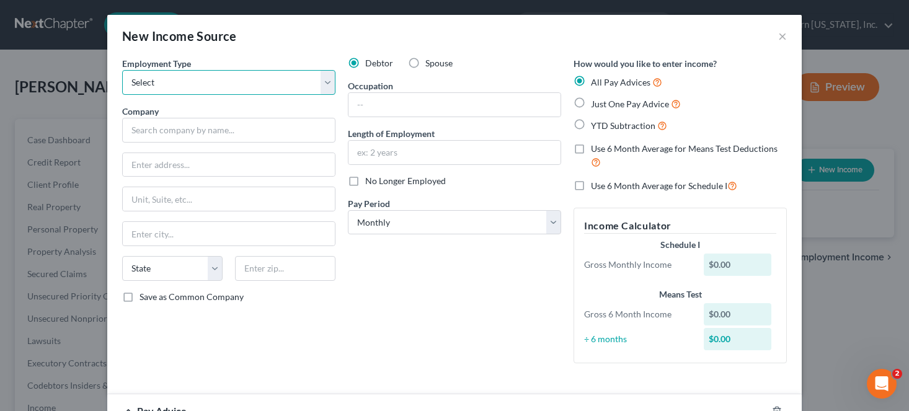
click at [255, 83] on select "Select Full or [DEMOGRAPHIC_DATA] Employment Self Employment" at bounding box center [228, 82] width 213 height 25
click at [780, 30] on button "×" at bounding box center [782, 36] width 9 height 15
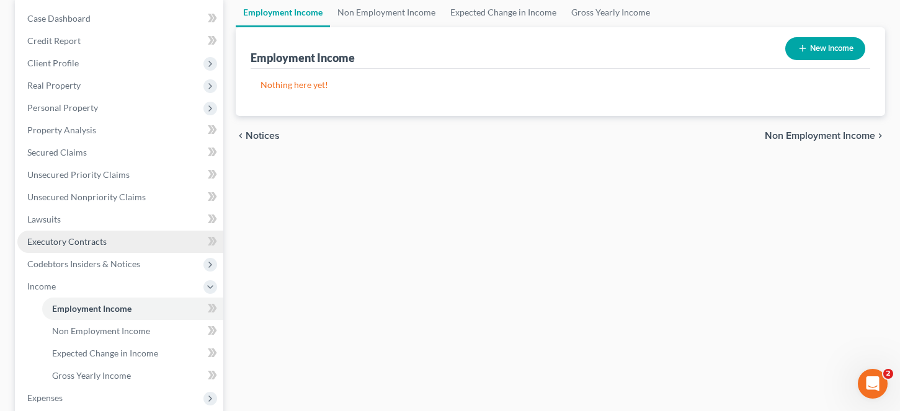
scroll to position [124, 0]
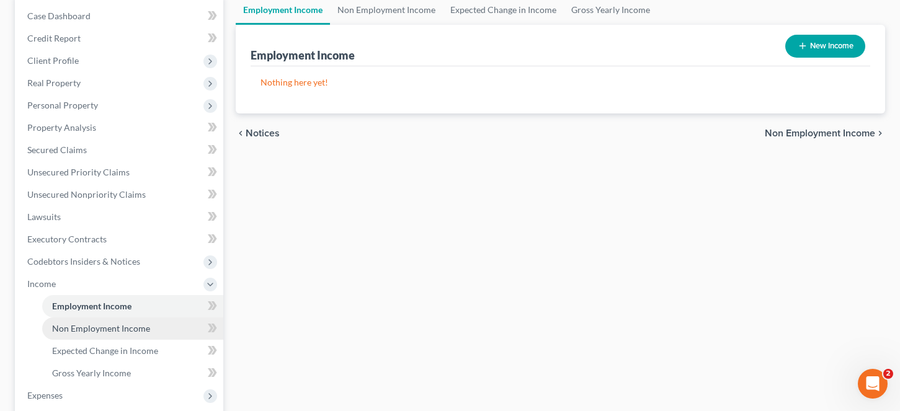
click at [115, 336] on link "Non Employment Income" at bounding box center [132, 328] width 181 height 22
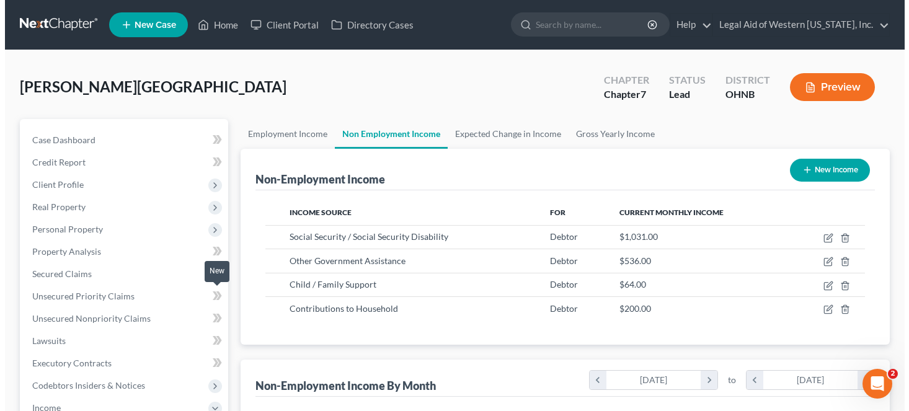
scroll to position [223, 364]
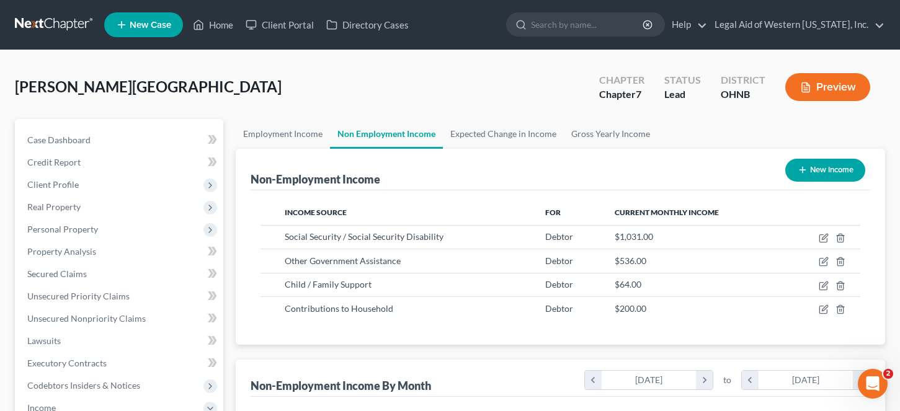
click at [822, 172] on button "New Income" at bounding box center [825, 170] width 80 height 23
select select "0"
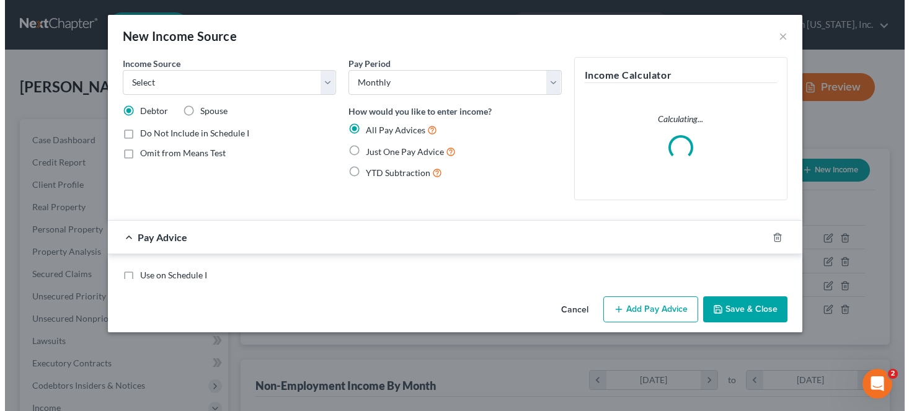
scroll to position [223, 368]
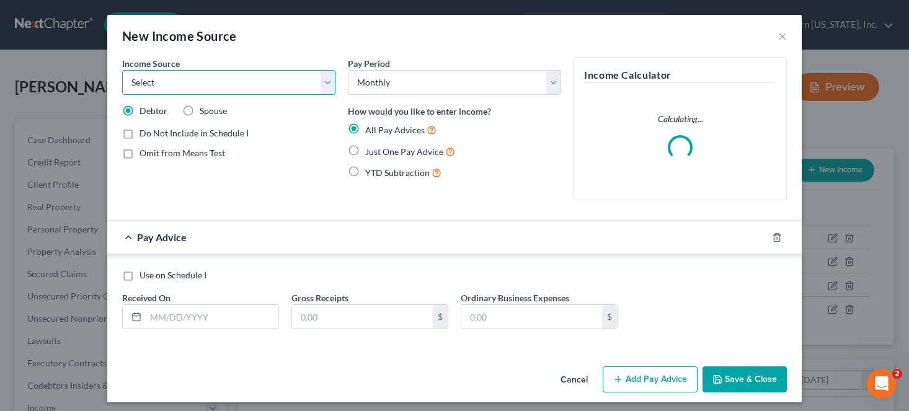
click at [268, 90] on select "Select Unemployment Disability (from employer) Pension Retirement Social Securi…" at bounding box center [228, 82] width 213 height 25
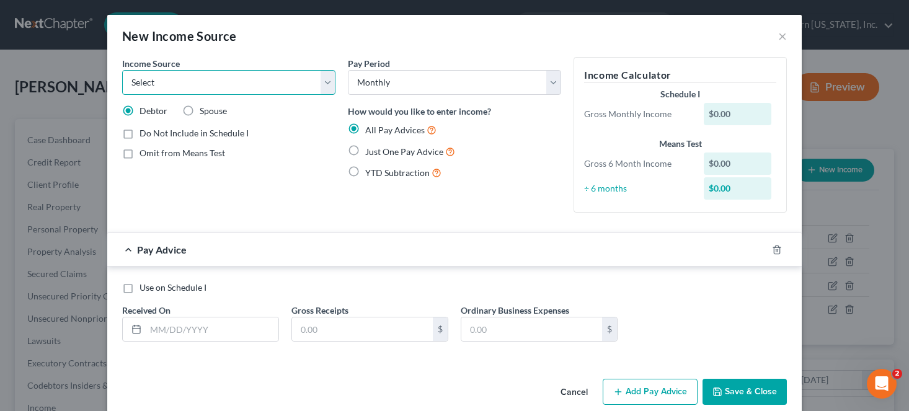
select select "3"
click at [122, 70] on select "Select Unemployment Disability (from employer) Pension Retirement Social Securi…" at bounding box center [228, 82] width 213 height 25
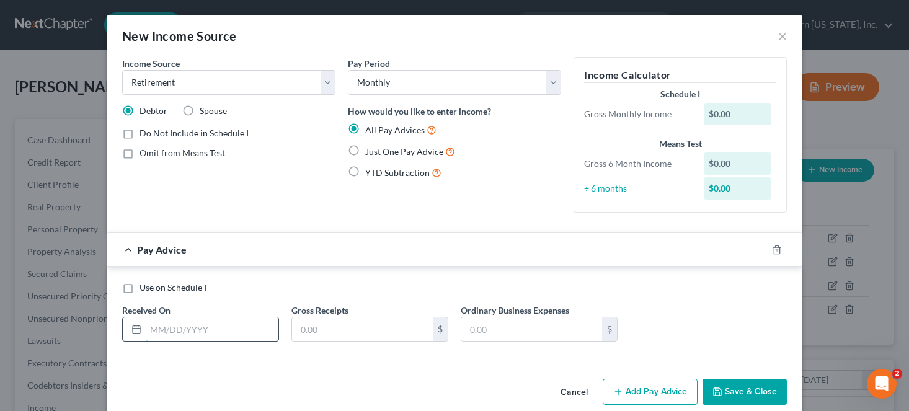
click at [186, 330] on input "text" at bounding box center [212, 329] width 133 height 24
type input "[DATE]"
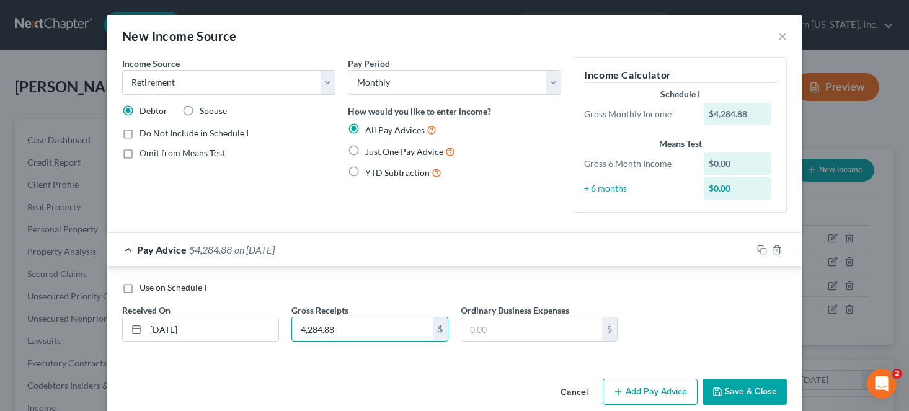
type input "4,284.88"
click at [628, 394] on button "Add Pay Advice" at bounding box center [650, 392] width 95 height 26
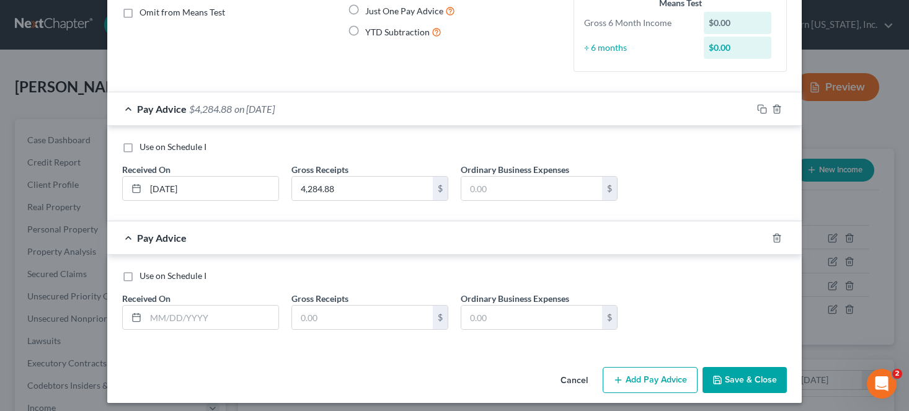
scroll to position [148, 0]
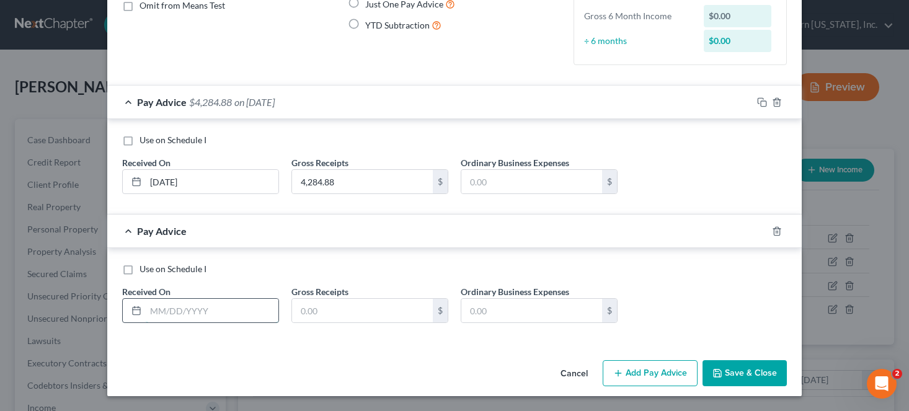
click at [202, 316] on input "text" at bounding box center [212, 311] width 133 height 24
click at [215, 308] on input "text" at bounding box center [212, 311] width 133 height 24
type input "[DATE]"
type input "1,034.68"
type input "4,364.88"
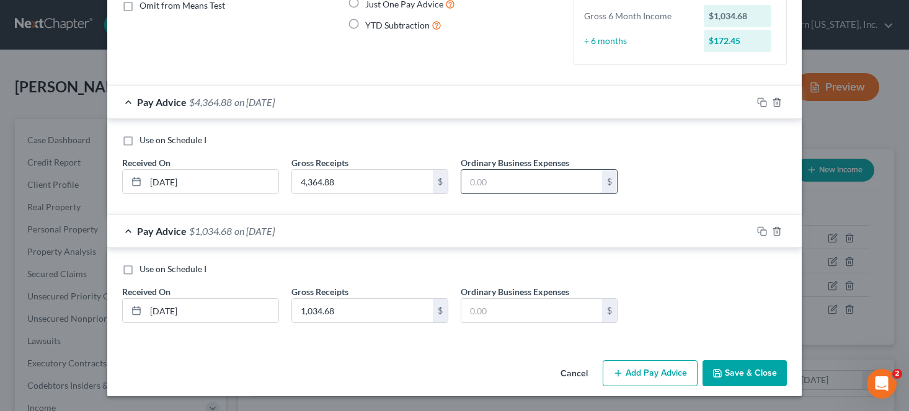
click at [494, 187] on input "text" at bounding box center [531, 182] width 141 height 24
type input "80.00"
type input "1,091.22"
click at [536, 307] on input "text" at bounding box center [531, 311] width 141 height 24
type input "56.54"
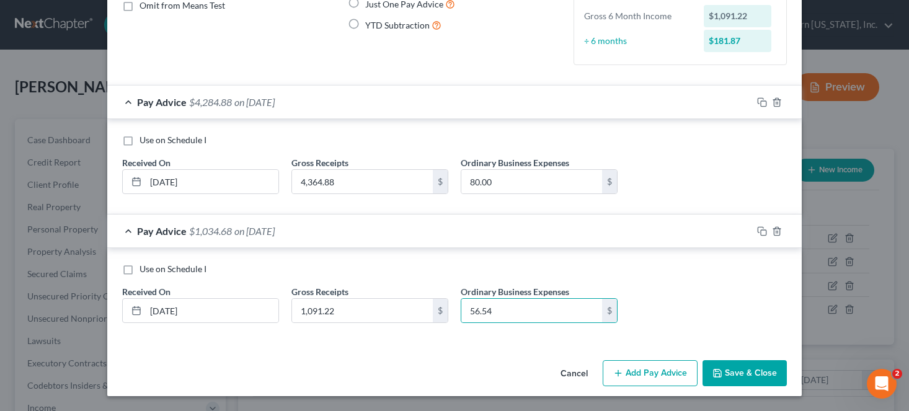
click at [645, 373] on button "Add Pay Advice" at bounding box center [650, 373] width 95 height 26
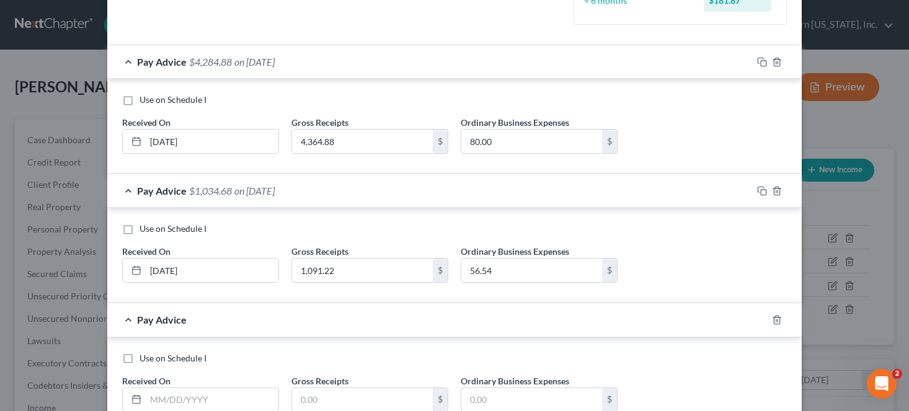
scroll to position [210, 0]
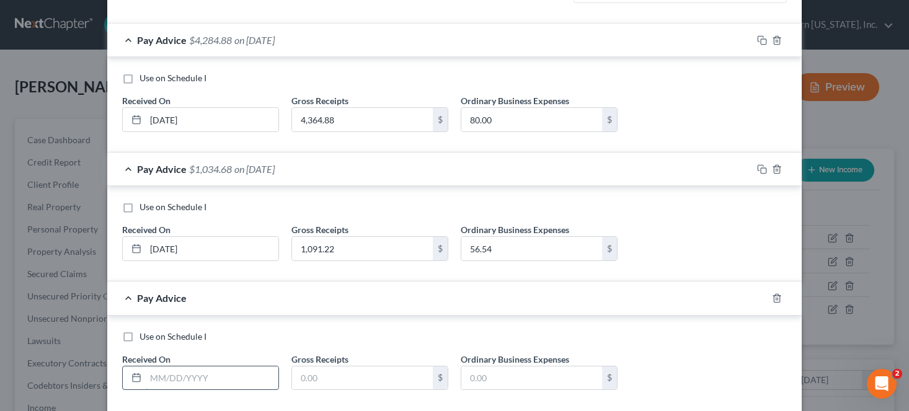
click at [164, 378] on input "text" at bounding box center [212, 378] width 133 height 24
type input "[DATE]"
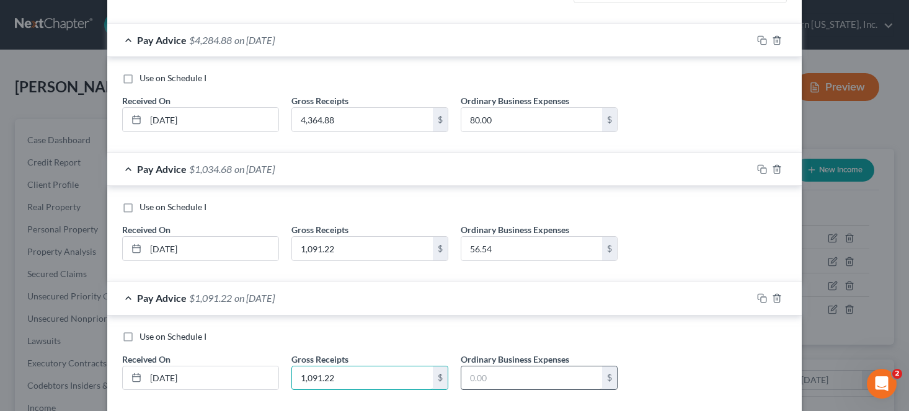
type input "1,091.22"
click at [514, 384] on input "text" at bounding box center [531, 378] width 141 height 24
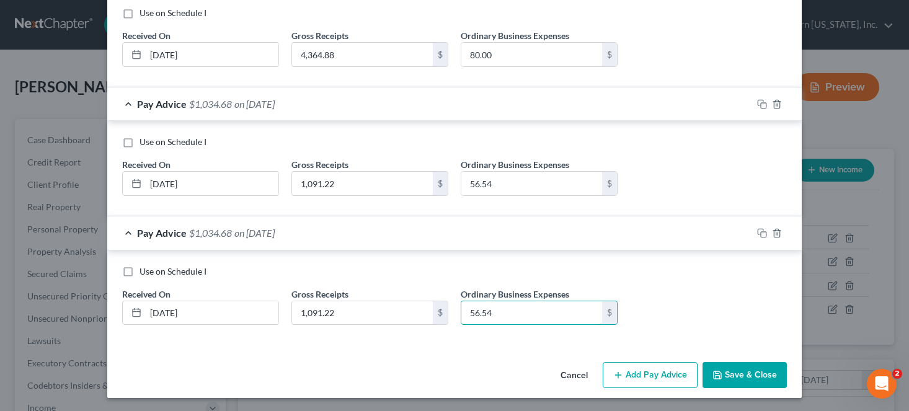
scroll to position [277, 0]
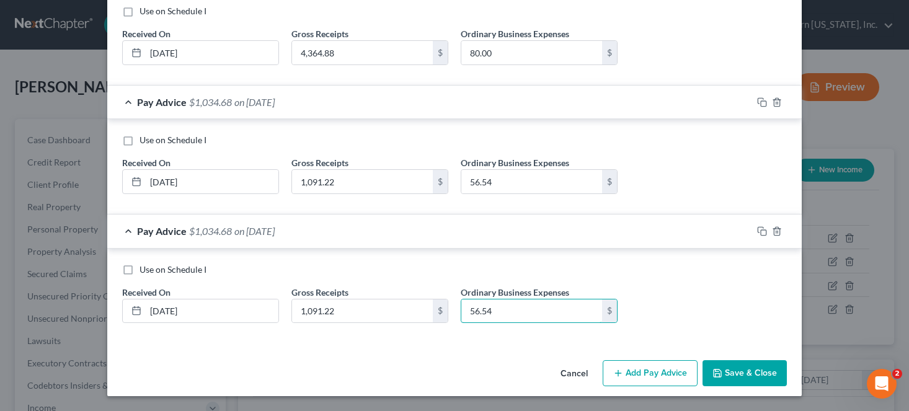
type input "56.54"
click at [631, 382] on button "Add Pay Advice" at bounding box center [650, 373] width 95 height 26
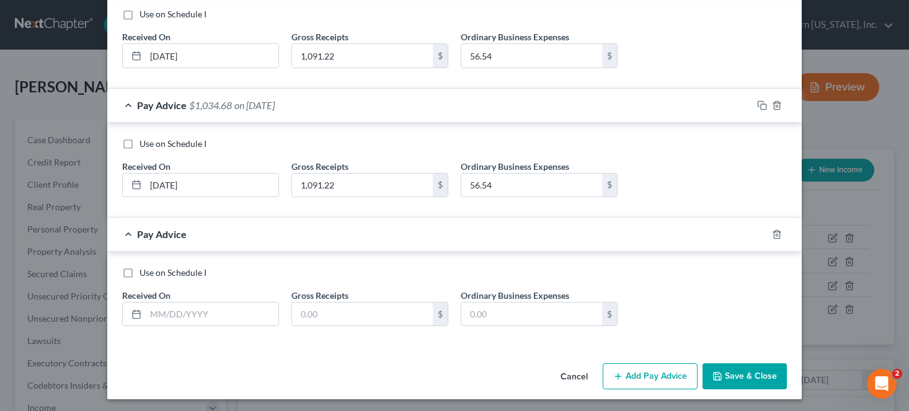
scroll to position [405, 0]
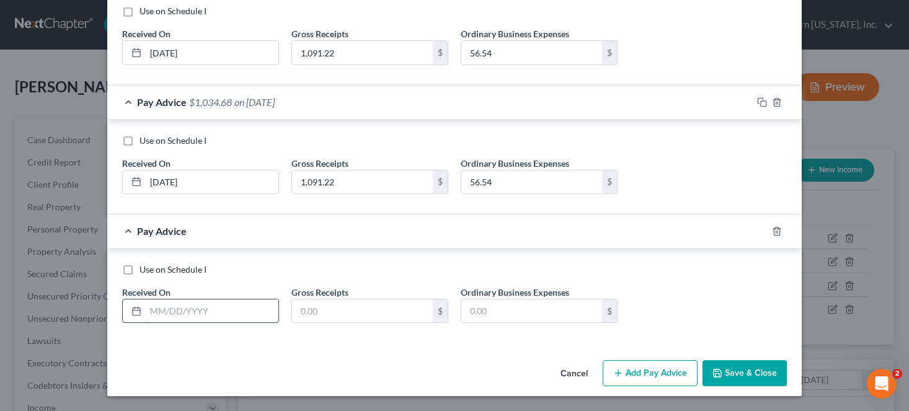
click at [189, 308] on input "text" at bounding box center [212, 311] width 133 height 24
type input "[DATE]"
click at [776, 230] on icon "button" at bounding box center [777, 231] width 10 height 10
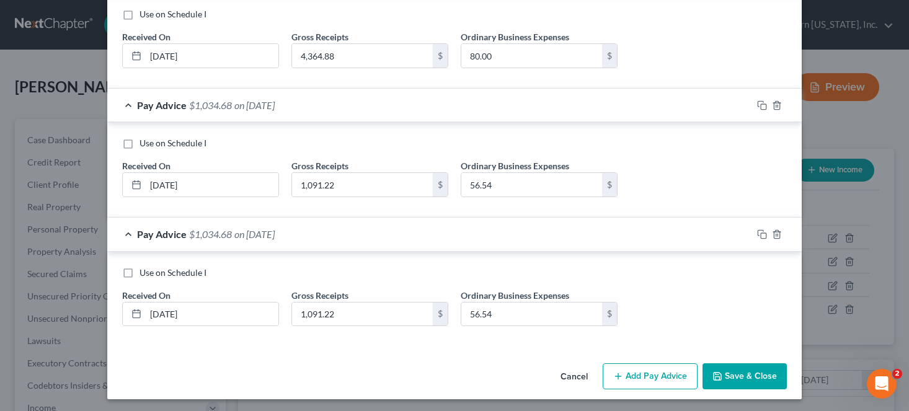
scroll to position [277, 0]
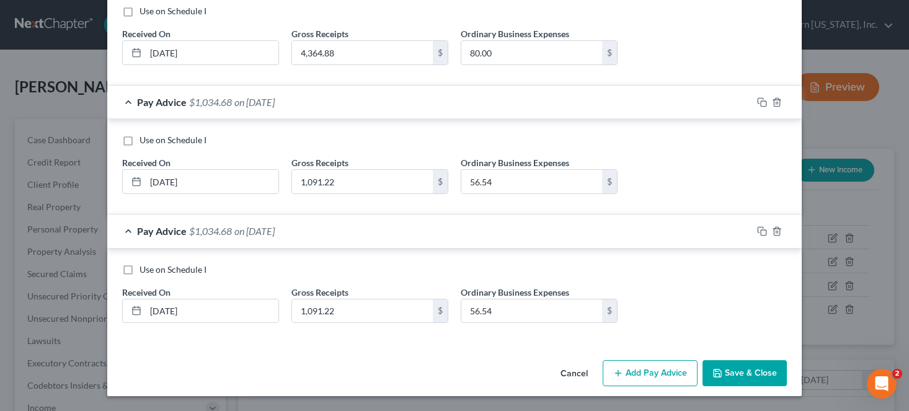
click at [650, 371] on button "Add Pay Advice" at bounding box center [650, 373] width 95 height 26
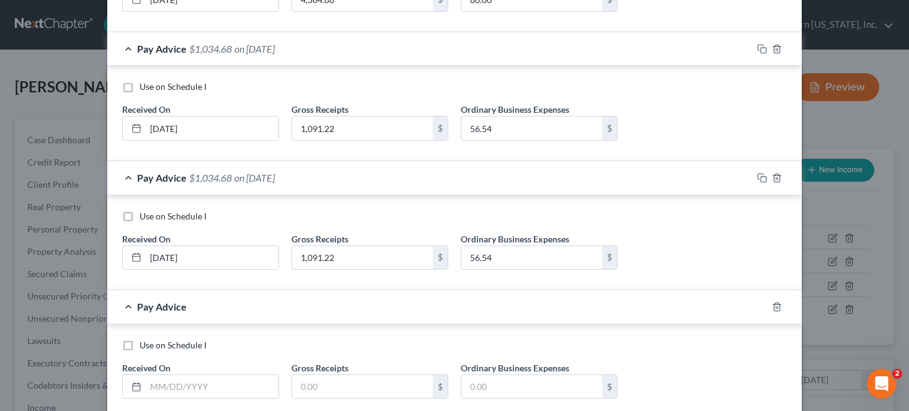
scroll to position [405, 0]
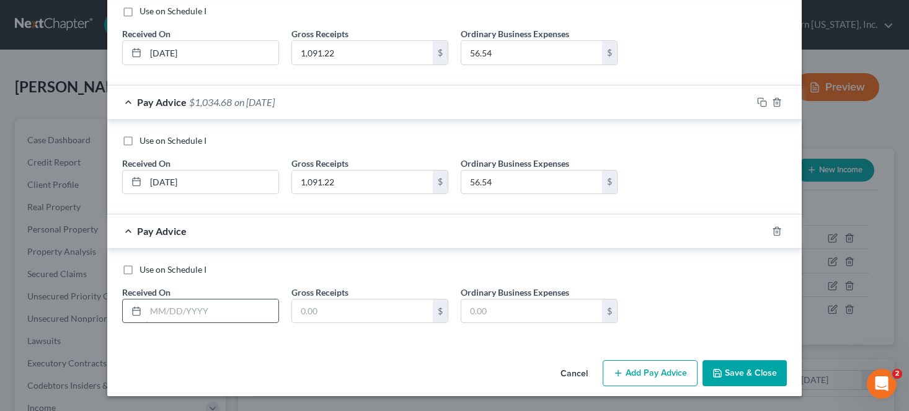
click at [198, 314] on input "text" at bounding box center [212, 311] width 133 height 24
type input "[DATE]"
click at [349, 308] on input "text" at bounding box center [362, 311] width 141 height 24
click at [271, 265] on div "Use on Schedule I" at bounding box center [454, 270] width 665 height 12
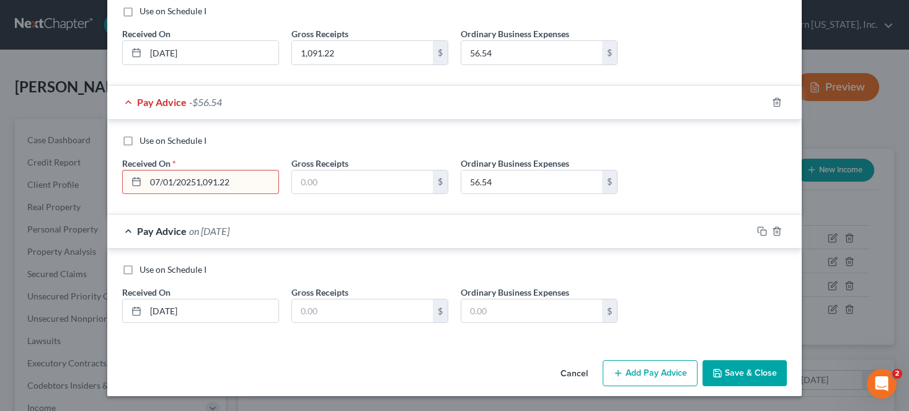
type input "[DATE]"
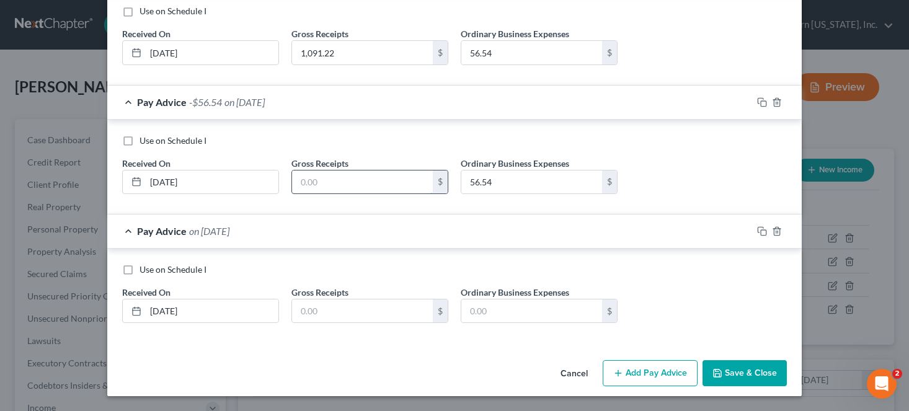
click at [335, 187] on input "text" at bounding box center [362, 183] width 141 height 24
paste input "1,091.22"
type input "1,091.22"
click at [330, 316] on input "text" at bounding box center [362, 311] width 141 height 24
paste input "1,091.22"
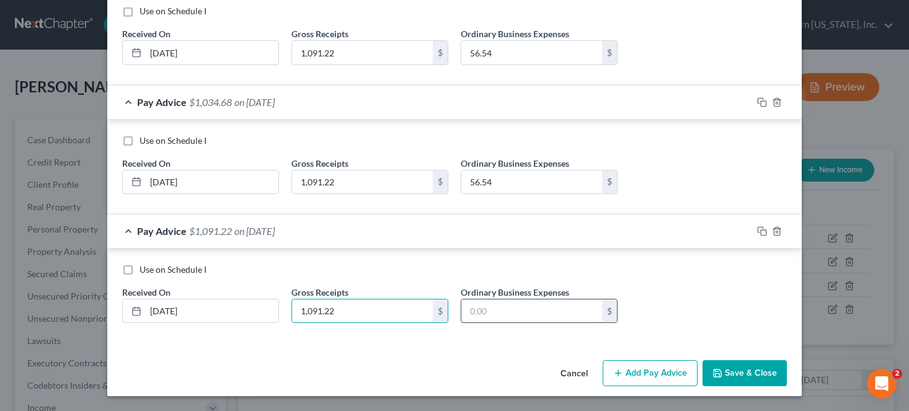
type input "1,091.22"
click at [493, 309] on input "text" at bounding box center [531, 311] width 141 height 24
type input "56.54"
click at [616, 375] on icon "button" at bounding box center [618, 373] width 10 height 10
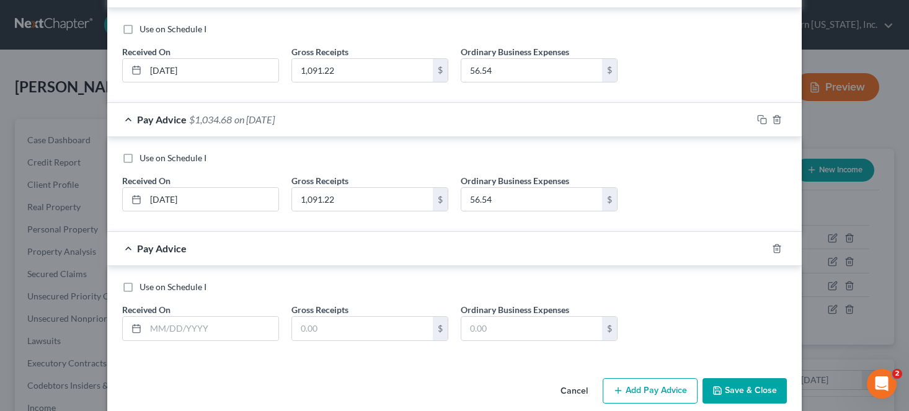
scroll to position [529, 0]
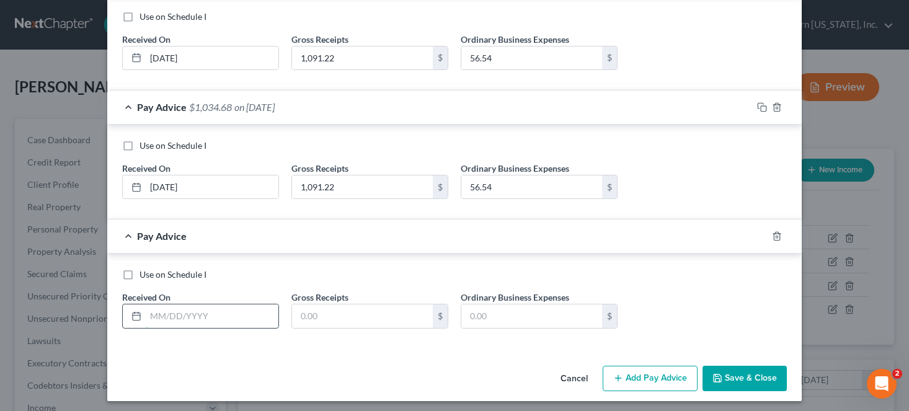
click at [216, 314] on input "text" at bounding box center [212, 316] width 133 height 24
type input "[DATE]"
type input "1,091.22"
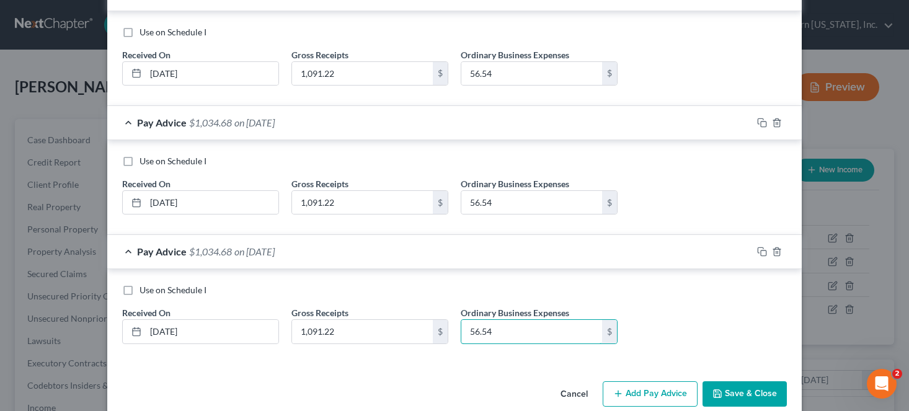
scroll to position [534, 0]
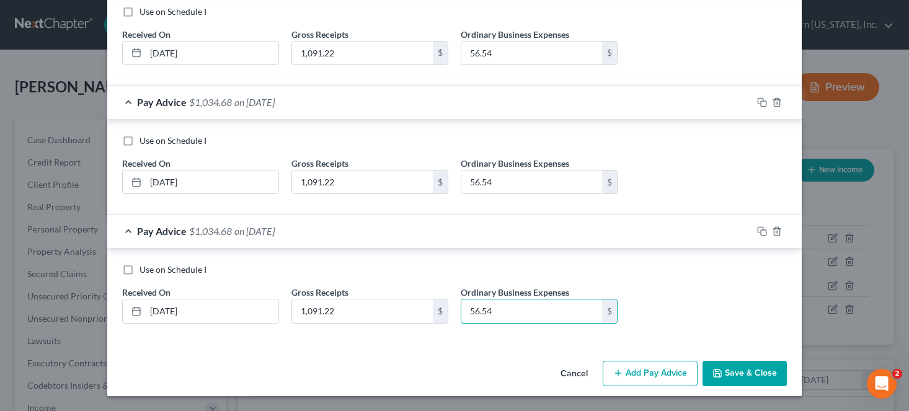
type input "56.54"
click at [653, 369] on button "Add Pay Advice" at bounding box center [650, 374] width 95 height 26
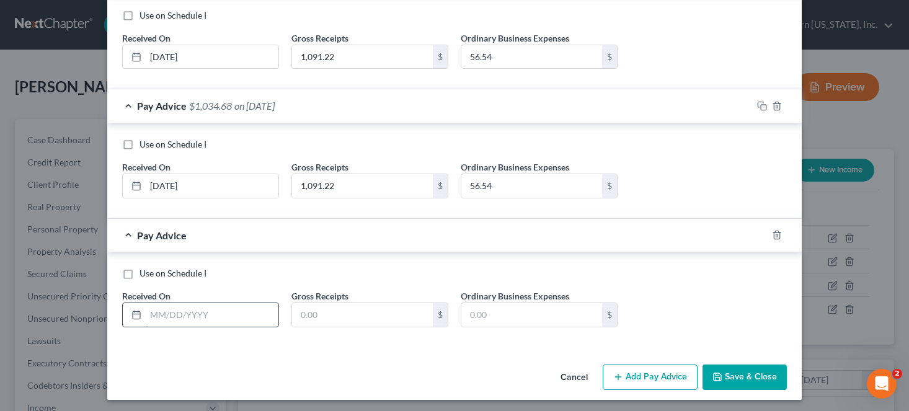
scroll to position [663, 0]
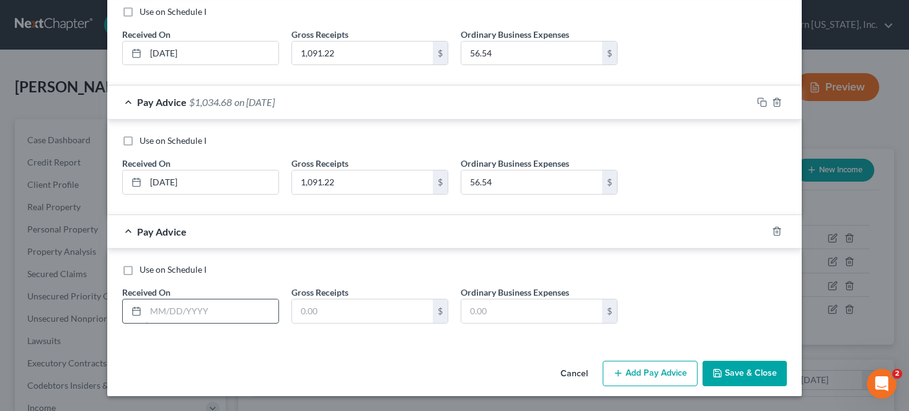
click at [185, 313] on input "text" at bounding box center [212, 311] width 133 height 24
type input "[DATE]"
type input "1,091.22"
type input "56.54"
click at [638, 377] on button "Add Pay Advice" at bounding box center [650, 374] width 95 height 26
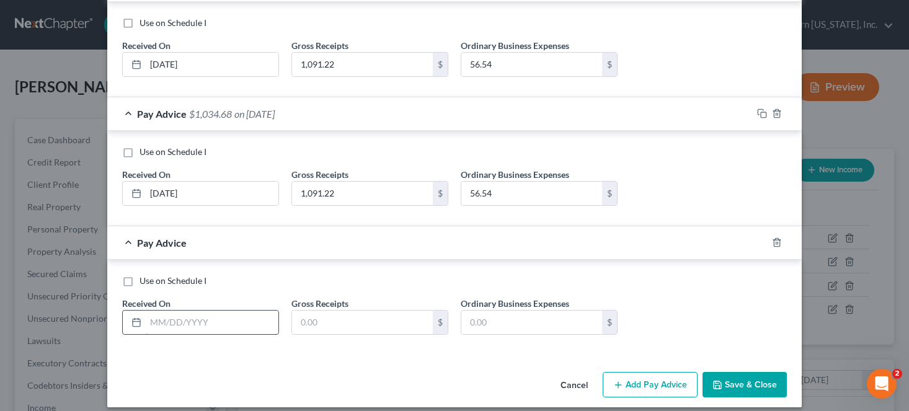
scroll to position [792, 0]
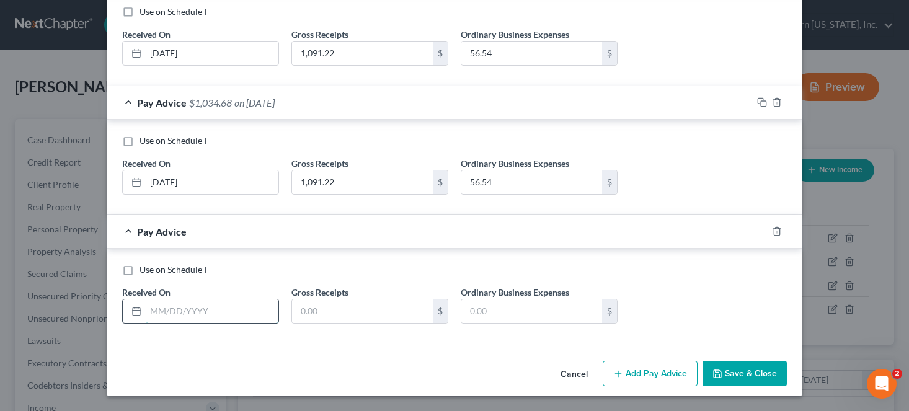
click at [202, 309] on input "text" at bounding box center [212, 311] width 133 height 24
type input "[DATE]"
type input "1,091.22"
type input "56.54"
click at [632, 371] on button "Add Pay Advice" at bounding box center [650, 374] width 95 height 26
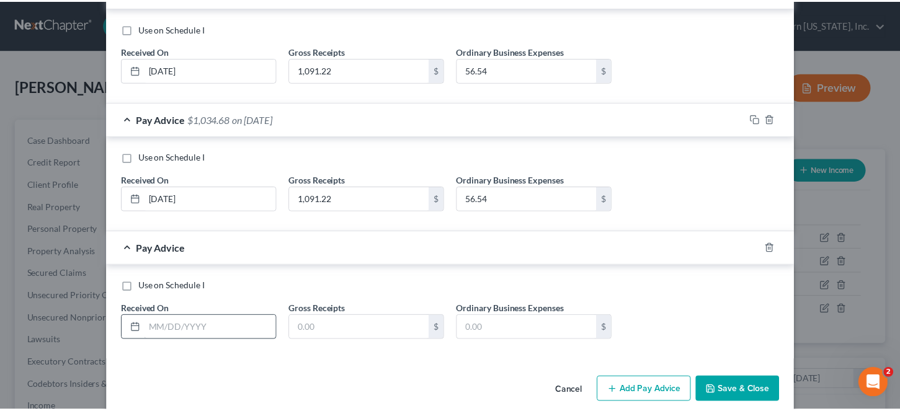
scroll to position [921, 0]
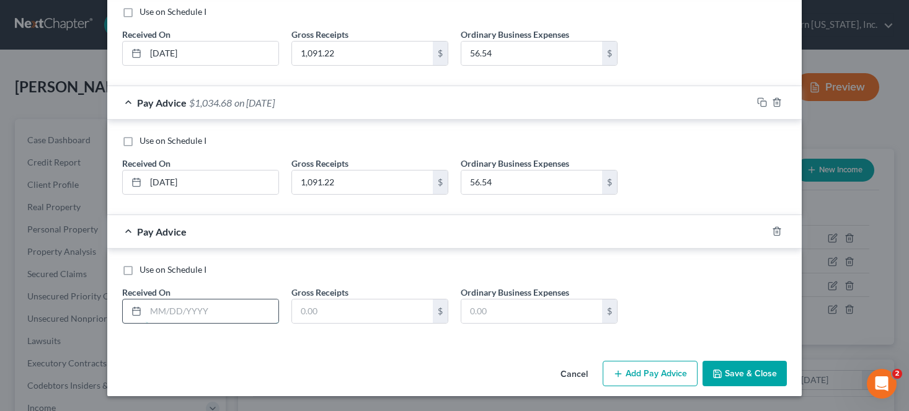
click at [210, 305] on input "text" at bounding box center [212, 311] width 133 height 24
type input "[DATE]"
type input "1,091.22"
type input "56.54"
click at [741, 371] on button "Save & Close" at bounding box center [744, 374] width 84 height 26
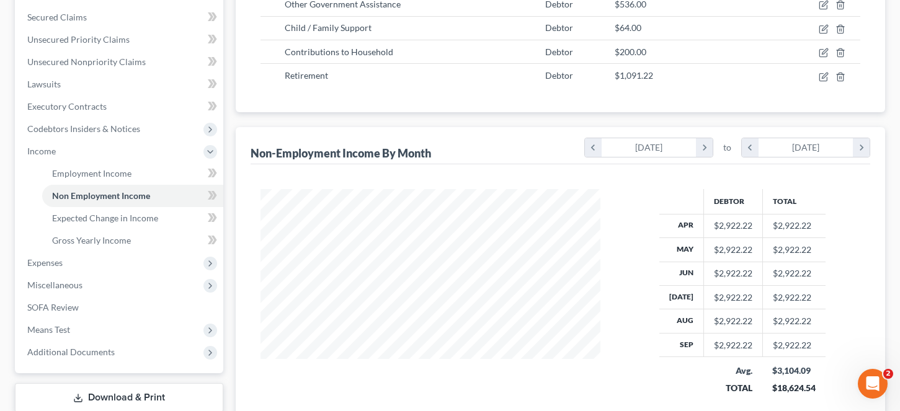
scroll to position [248, 0]
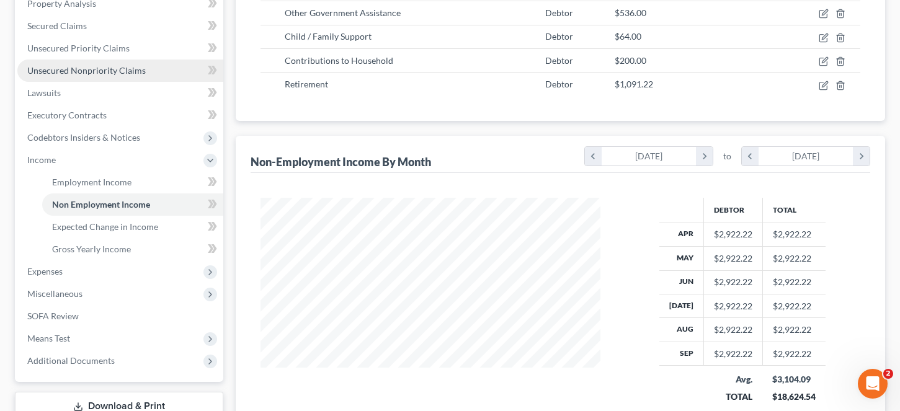
click at [157, 79] on link "Unsecured Nonpriority Claims" at bounding box center [120, 71] width 206 height 22
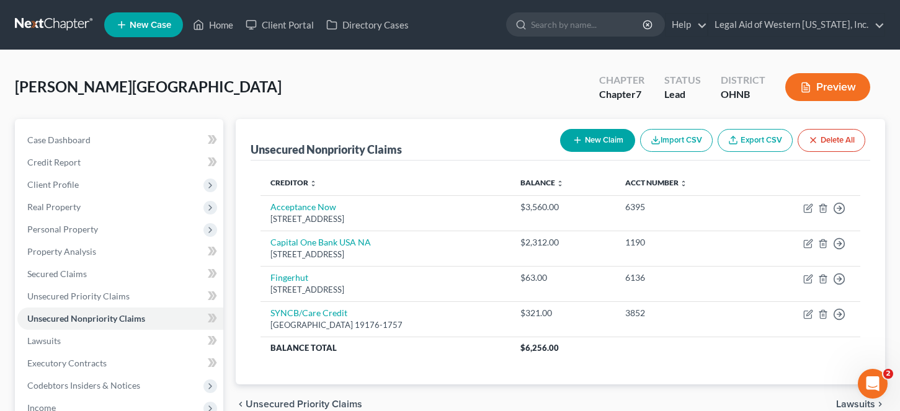
click at [580, 136] on button "New Claim" at bounding box center [597, 140] width 75 height 23
select select "0"
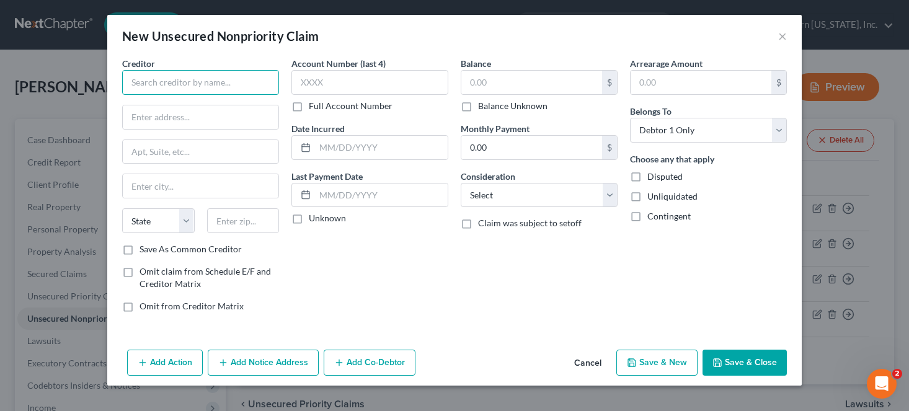
click at [223, 86] on input "text" at bounding box center [200, 82] width 157 height 25
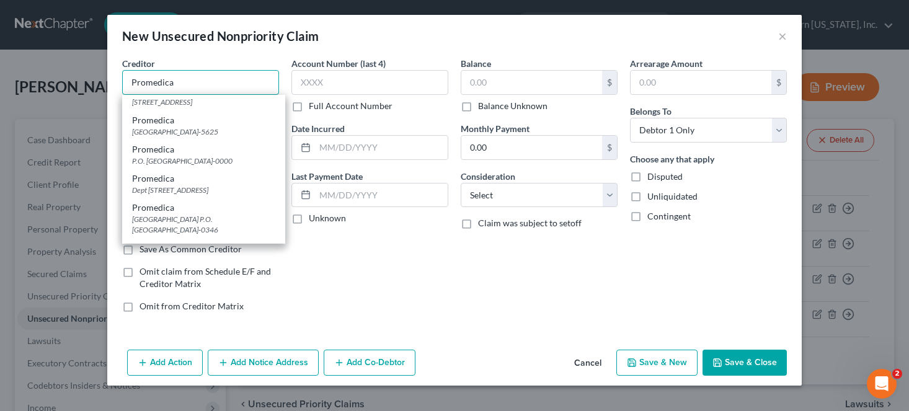
scroll to position [124, 0]
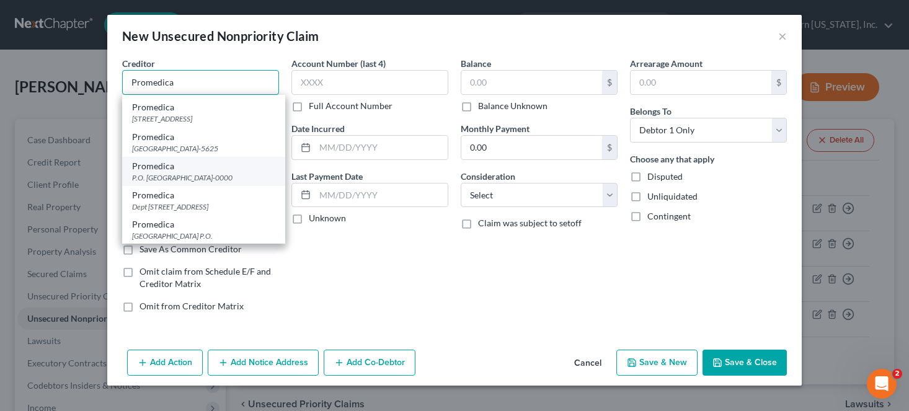
type input "Promedica"
click at [210, 183] on div "P.O. [GEOGRAPHIC_DATA]-0000" at bounding box center [203, 177] width 143 height 11
type input "P.O. Box 740052"
type input "[GEOGRAPHIC_DATA]"
select select "36"
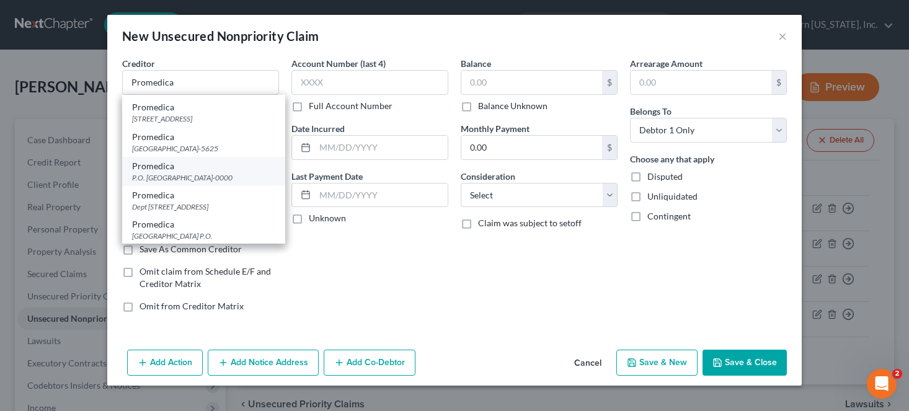
type input "45274-0000"
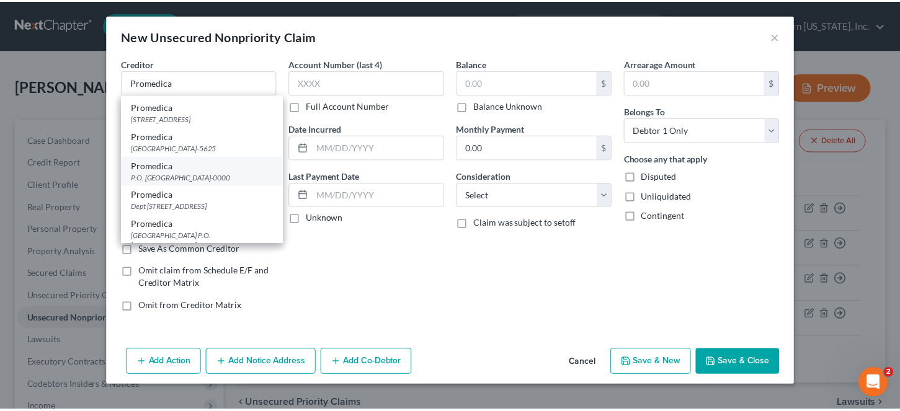
scroll to position [0, 0]
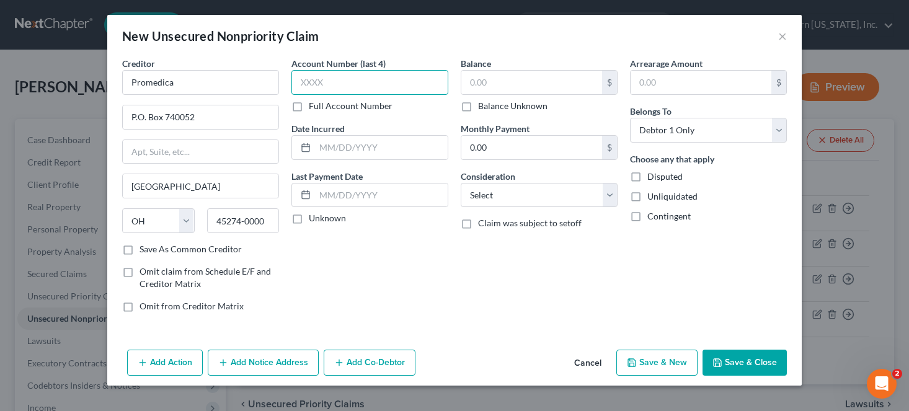
click at [330, 92] on input "text" at bounding box center [369, 82] width 157 height 25
type input "3974"
click at [508, 76] on input "text" at bounding box center [531, 83] width 141 height 24
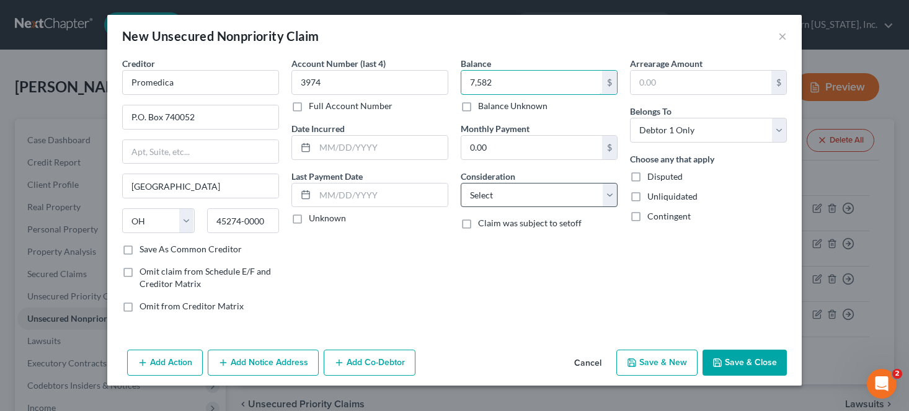
type input "7,582"
click at [551, 206] on select "Select Cable / Satellite Services Collection Agency Credit Card Debt Debt Couns…" at bounding box center [539, 195] width 157 height 25
select select "9"
click at [461, 183] on select "Select Cable / Satellite Services Collection Agency Credit Card Debt Debt Couns…" at bounding box center [539, 195] width 157 height 25
click at [742, 360] on button "Save & Close" at bounding box center [744, 363] width 84 height 26
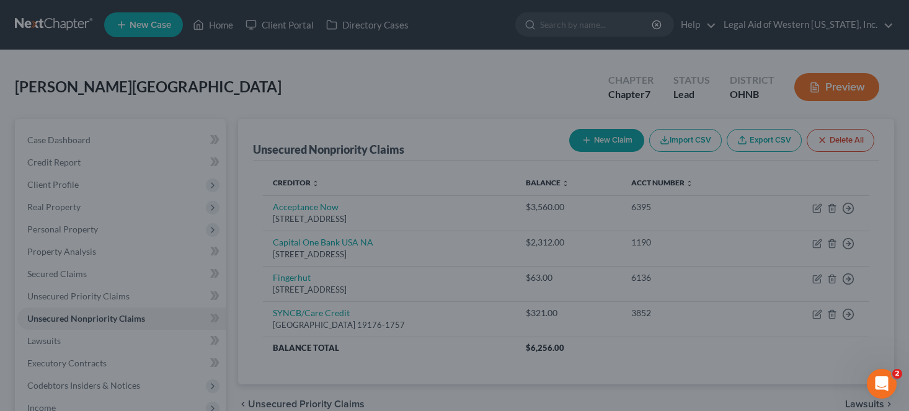
type input "7,582.00"
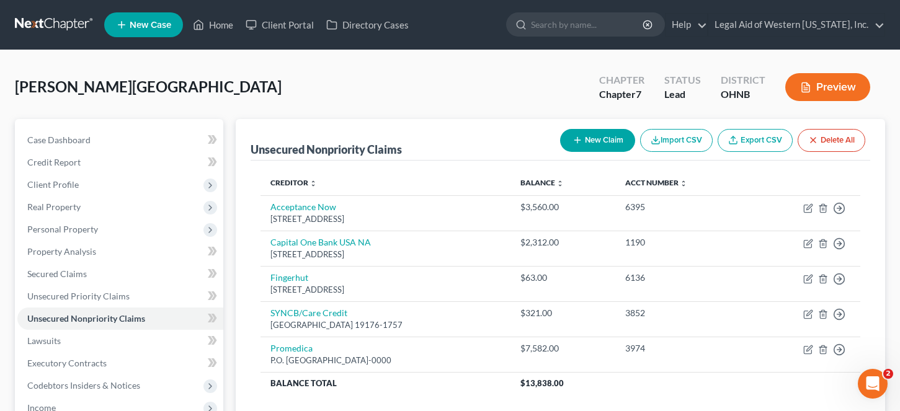
click at [593, 148] on button "New Claim" at bounding box center [597, 140] width 75 height 23
select select "0"
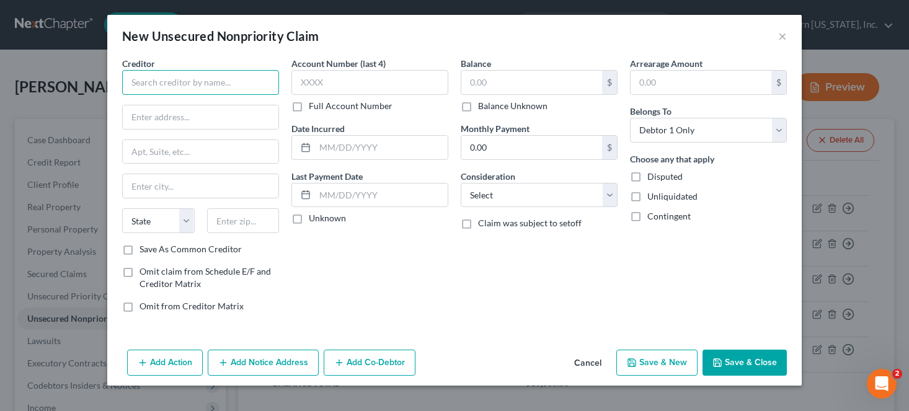
click at [196, 83] on input "text" at bounding box center [200, 82] width 157 height 25
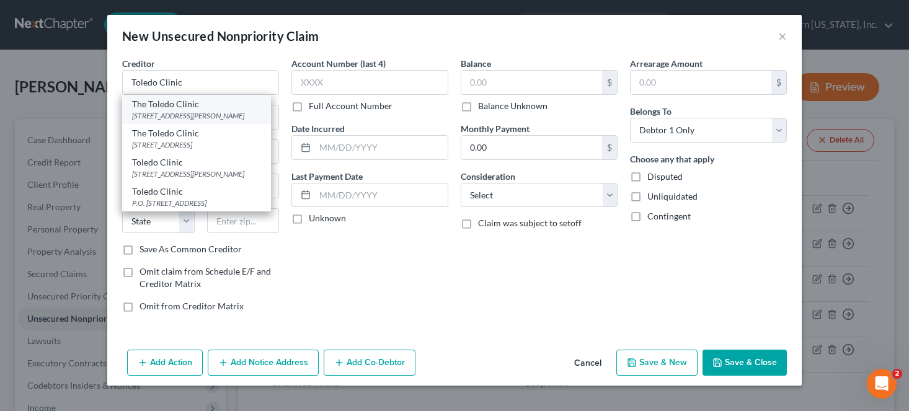
click at [210, 109] on div "The Toledo Clinic" at bounding box center [196, 104] width 129 height 12
type input "The Toledo Clinic"
type input "[STREET_ADDRESS][PERSON_NAME]"
type input "[GEOGRAPHIC_DATA]"
select select "36"
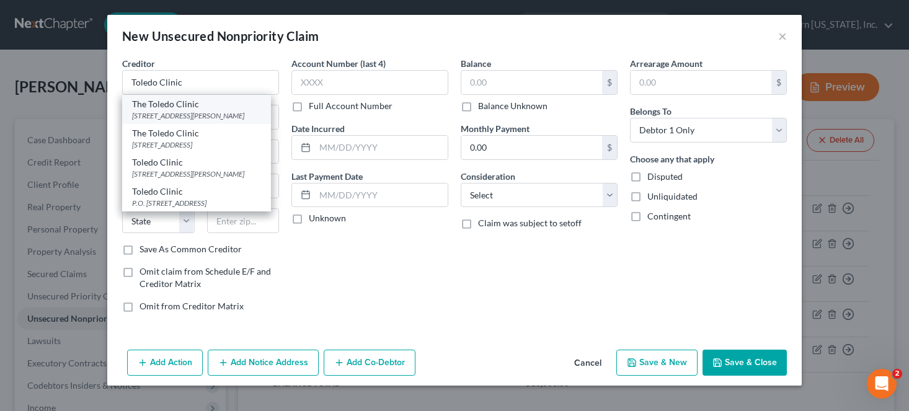
type input "43623-4231"
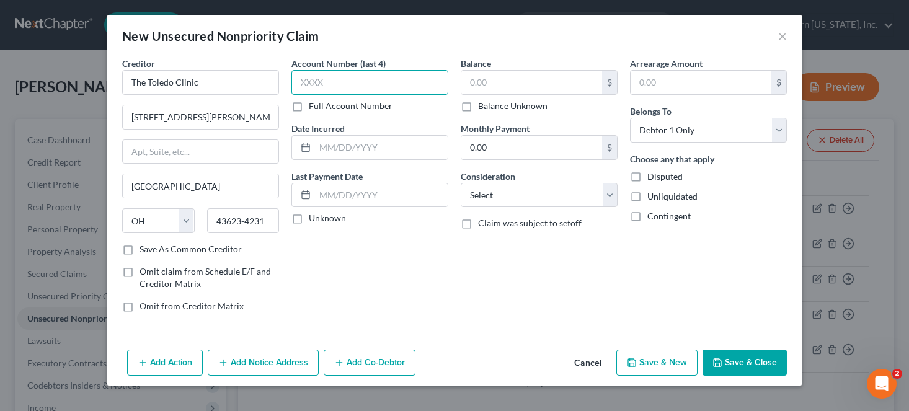
click at [321, 79] on input "text" at bounding box center [369, 82] width 157 height 25
type input "2928"
click at [505, 78] on input "text" at bounding box center [531, 83] width 141 height 24
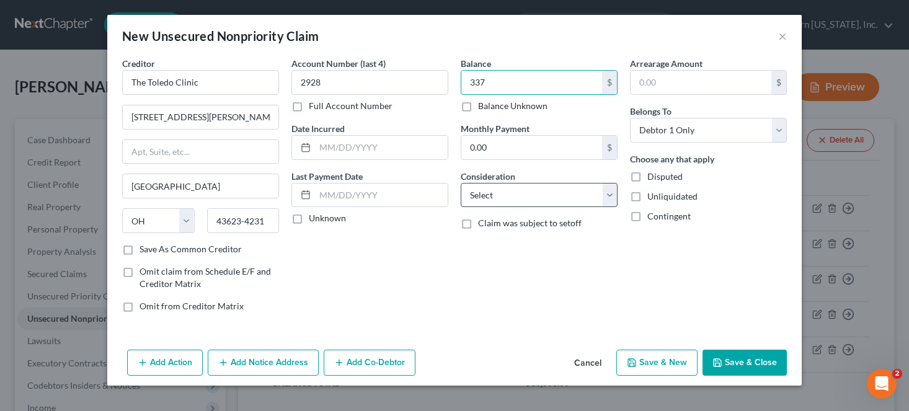
type input "337"
click at [537, 197] on select "Select Cable / Satellite Services Collection Agency Credit Card Debt Debt Couns…" at bounding box center [539, 195] width 157 height 25
select select "9"
click at [461, 183] on select "Select Cable / Satellite Services Collection Agency Credit Card Debt Debt Couns…" at bounding box center [539, 195] width 157 height 25
click at [741, 366] on button "Save & Close" at bounding box center [744, 363] width 84 height 26
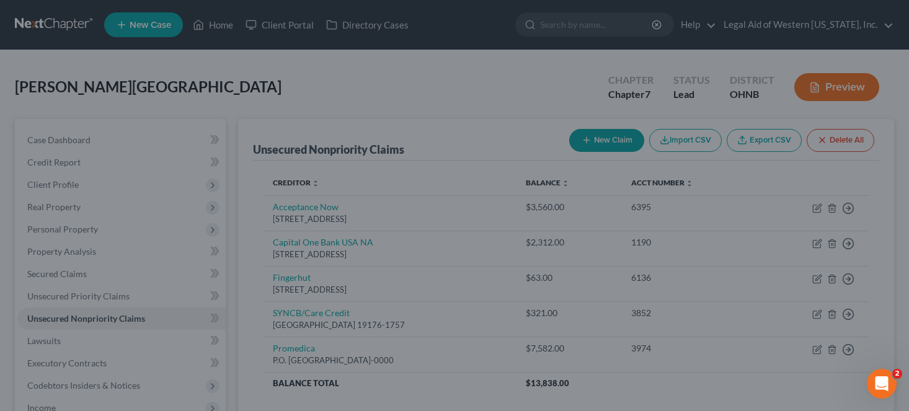
type input "337.00"
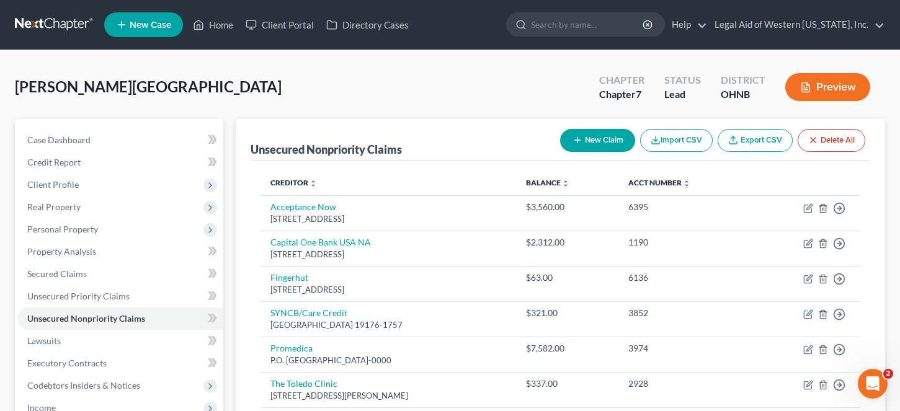
click at [324, 96] on div "[PERSON_NAME] Upgraded Chapter Chapter 7 Status [GEOGRAPHIC_DATA] [GEOGRAPHIC_D…" at bounding box center [450, 92] width 870 height 54
click at [96, 294] on span "Unsecured Priority Claims" at bounding box center [78, 296] width 102 height 11
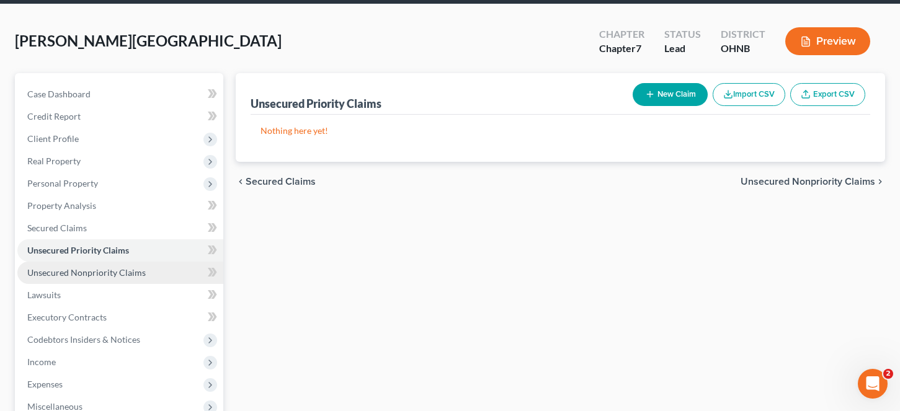
scroll to position [186, 0]
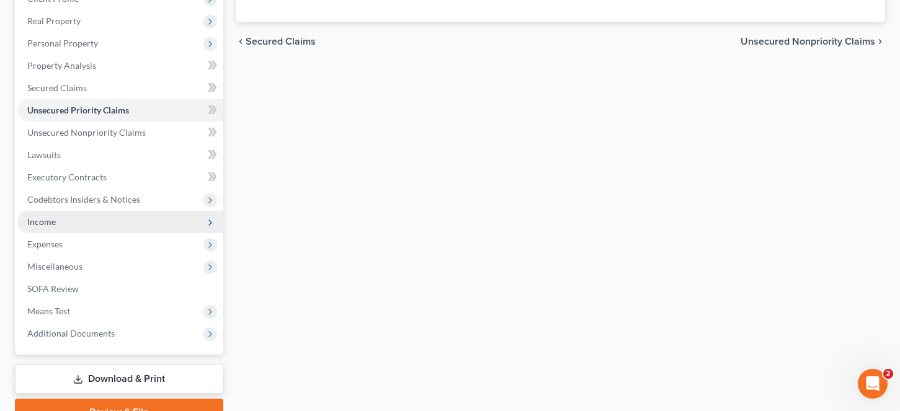
click at [85, 219] on span "Income" at bounding box center [120, 222] width 206 height 22
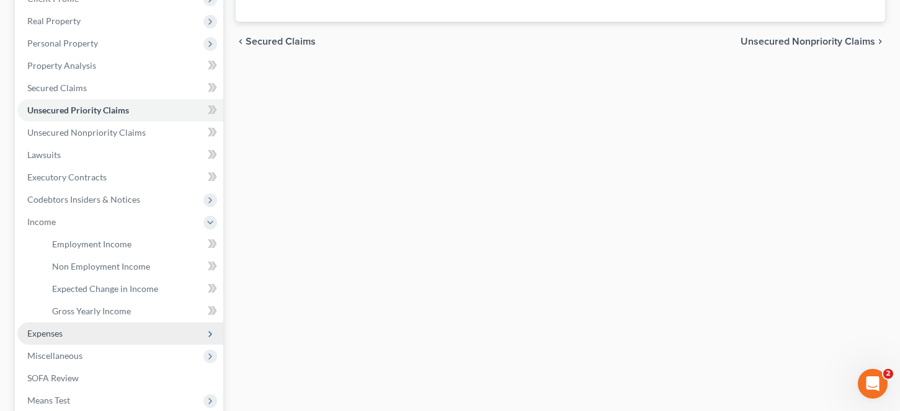
click at [97, 337] on span "Expenses" at bounding box center [120, 333] width 206 height 22
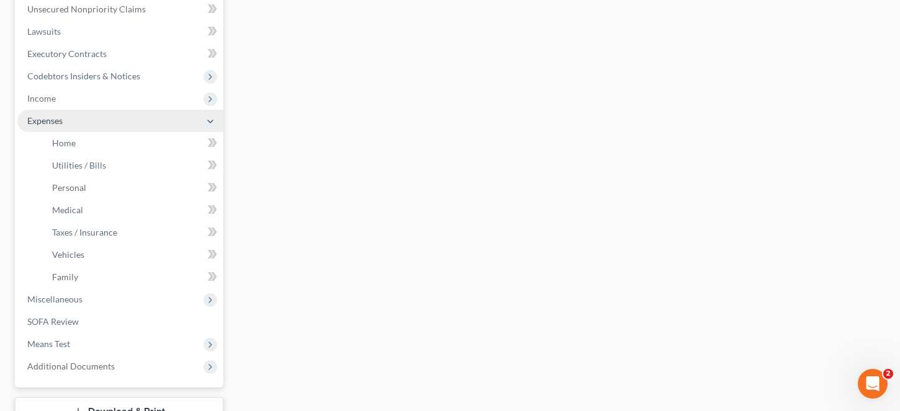
scroll to position [310, 0]
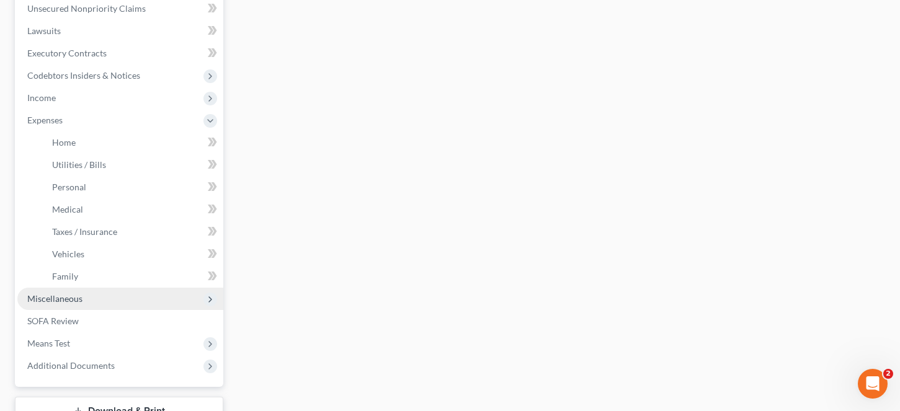
click at [91, 293] on span "Miscellaneous" at bounding box center [120, 299] width 206 height 22
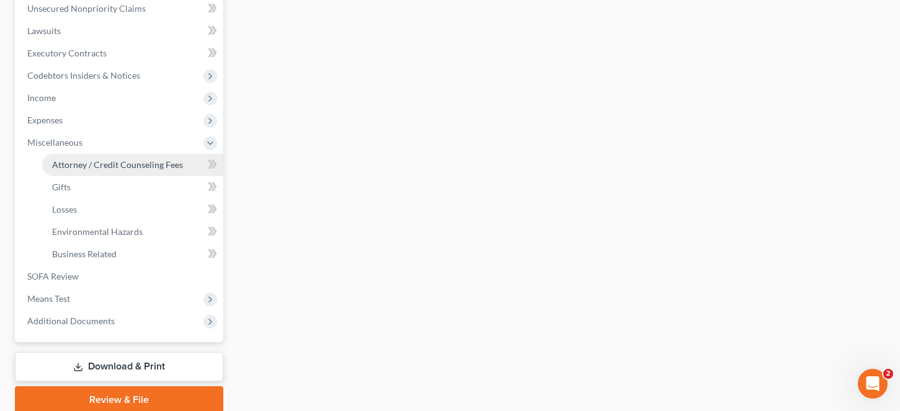
click at [135, 162] on span "Attorney / Credit Counseling Fees" at bounding box center [117, 164] width 131 height 11
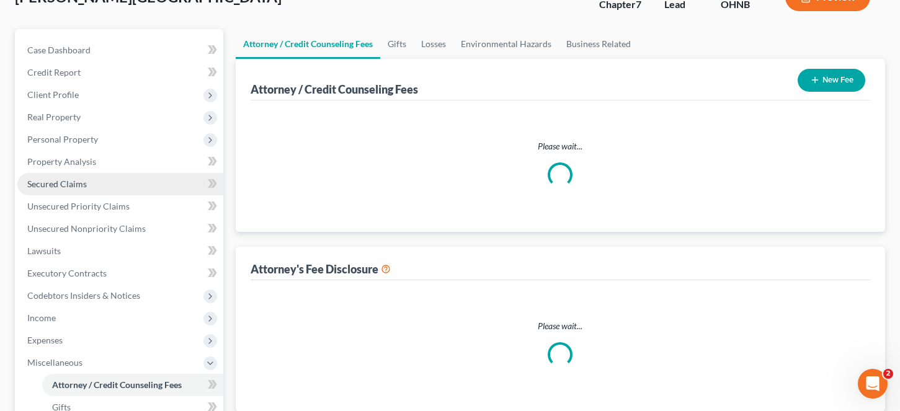
select select "0"
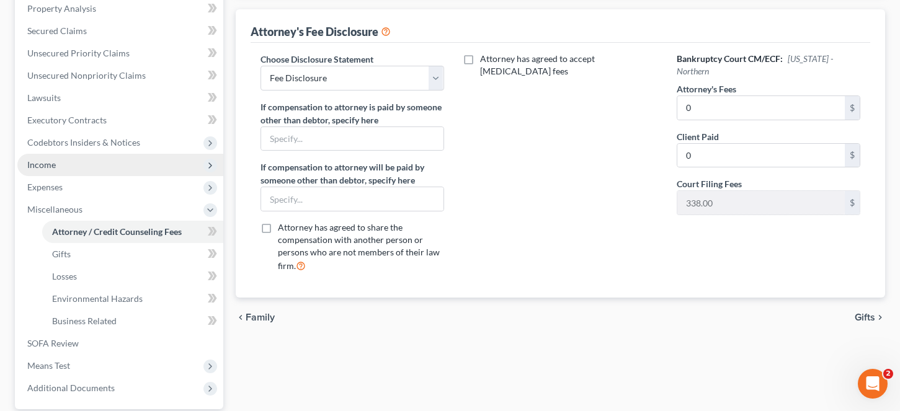
scroll to position [248, 0]
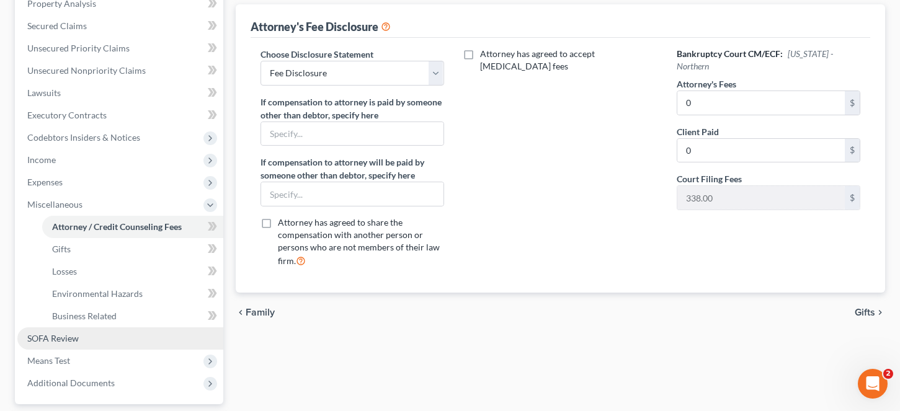
click at [87, 335] on link "SOFA Review" at bounding box center [120, 338] width 206 height 22
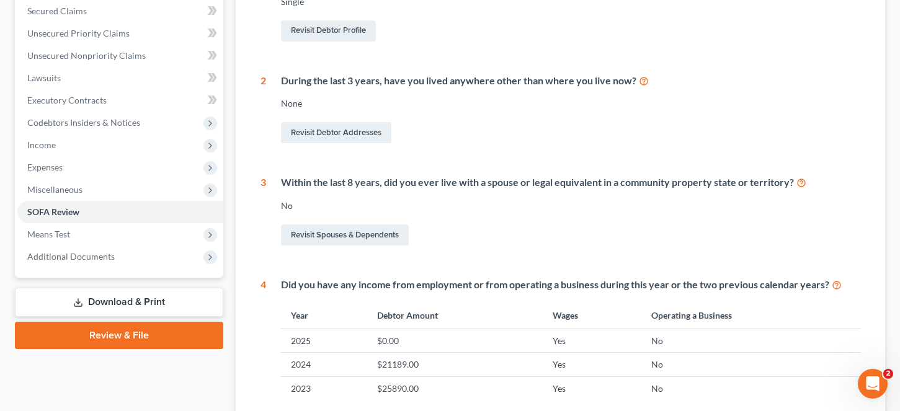
scroll to position [124, 0]
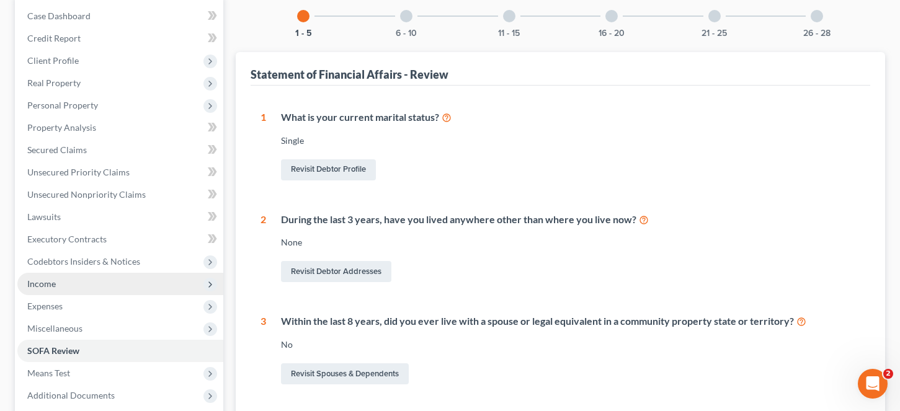
click at [103, 285] on span "Income" at bounding box center [120, 284] width 206 height 22
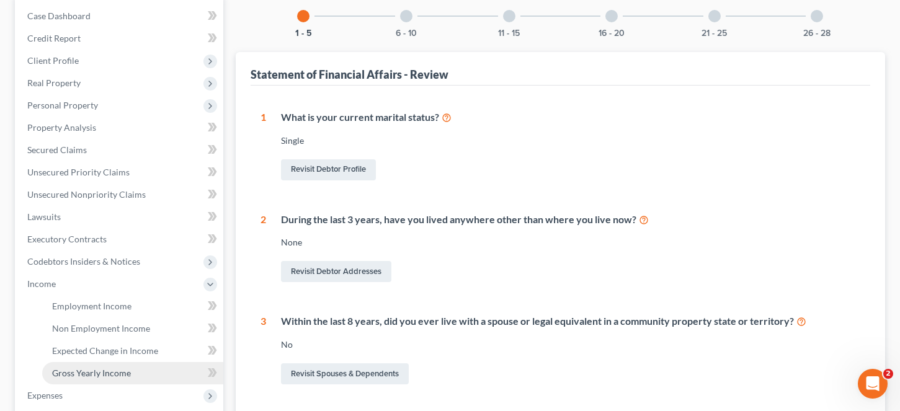
click at [107, 374] on span "Gross Yearly Income" at bounding box center [91, 373] width 79 height 11
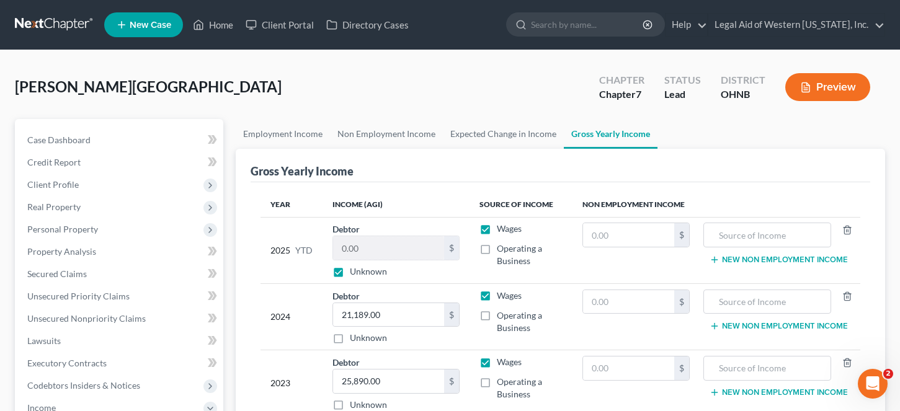
click at [350, 270] on label "Unknown" at bounding box center [368, 271] width 37 height 12
click at [355, 270] on input "Unknown" at bounding box center [359, 269] width 8 height 8
checkbox input "false"
click at [379, 250] on input "0.00" at bounding box center [389, 248] width 112 height 24
type input "0.00"
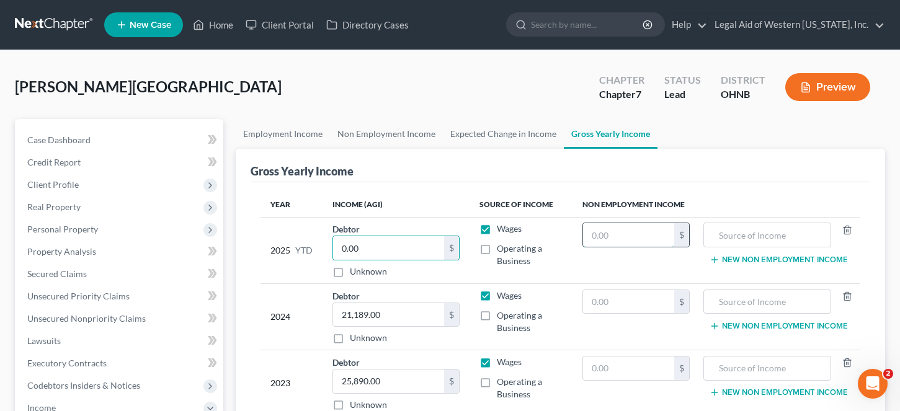
click at [609, 237] on input "text" at bounding box center [628, 235] width 91 height 24
click at [646, 233] on input "text" at bounding box center [628, 235] width 91 height 24
type input "12,003.42"
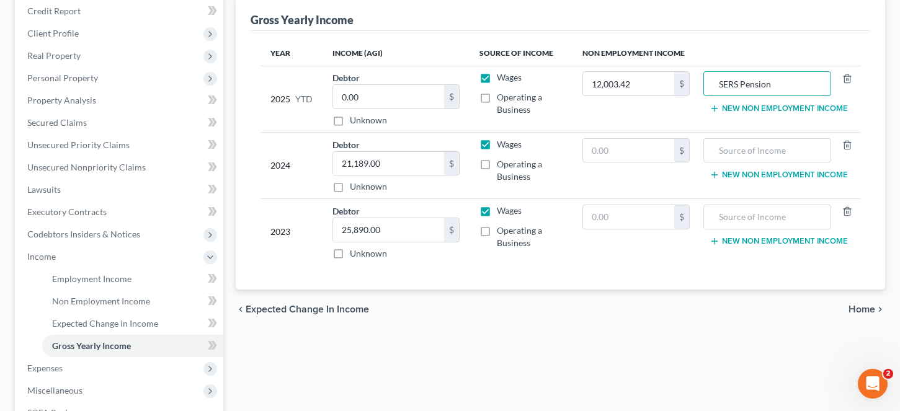
scroll to position [186, 0]
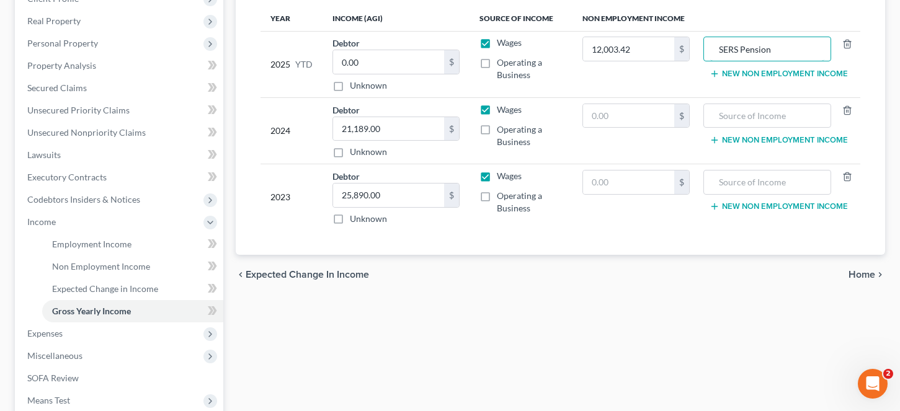
type input "SERS Pension"
click at [860, 270] on span "Home" at bounding box center [861, 275] width 27 height 10
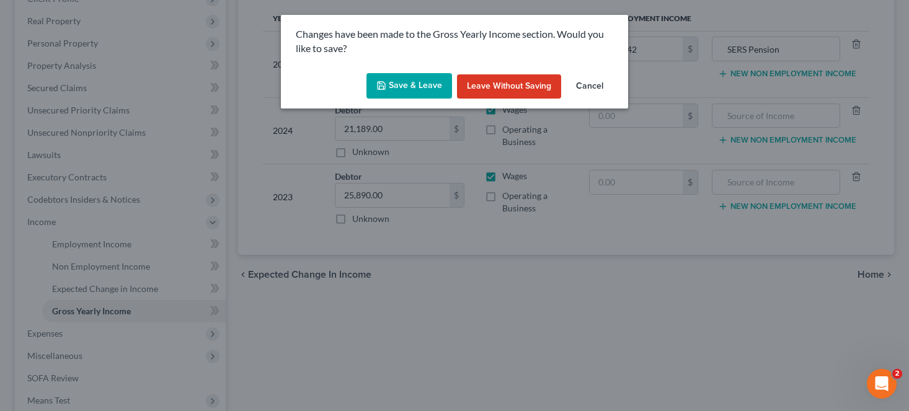
click at [417, 74] on button "Save & Leave" at bounding box center [409, 86] width 86 height 26
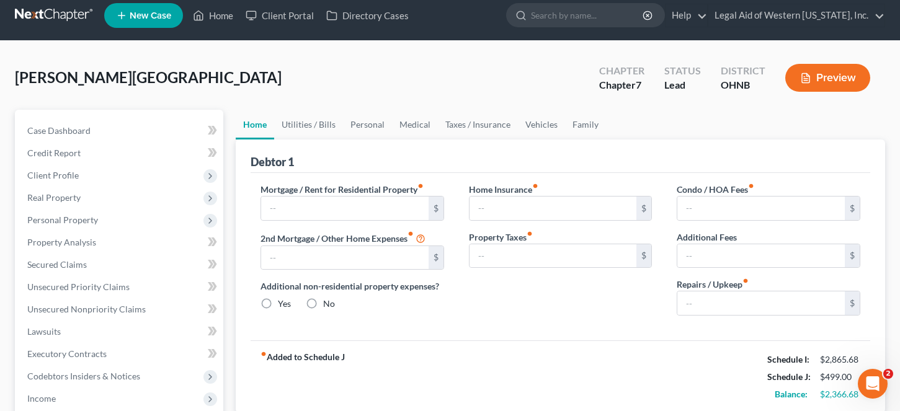
type input "99.00"
type input "0.00"
radio input "true"
type input "56.00"
type input "0.00"
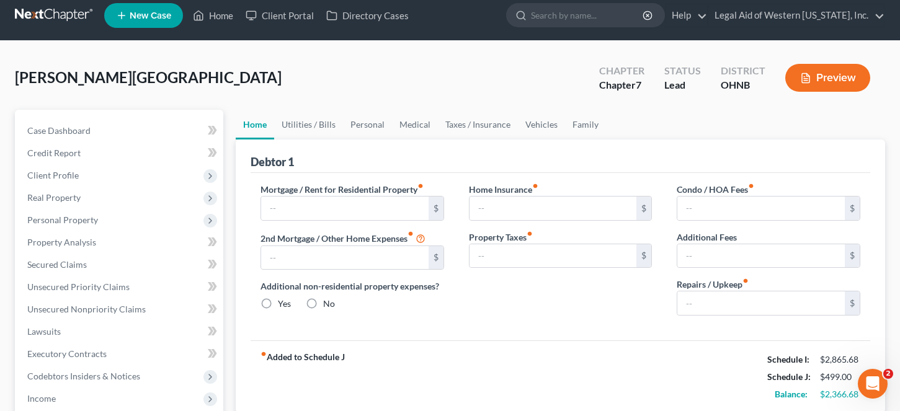
type input "0.00"
